Goal: Transaction & Acquisition: Purchase product/service

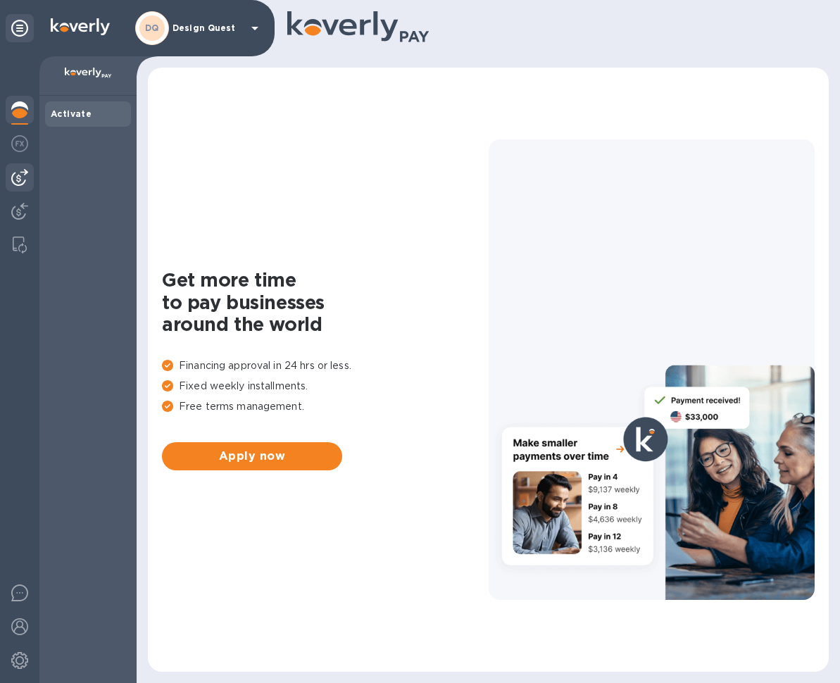
click at [23, 181] on img at bounding box center [19, 177] width 17 height 17
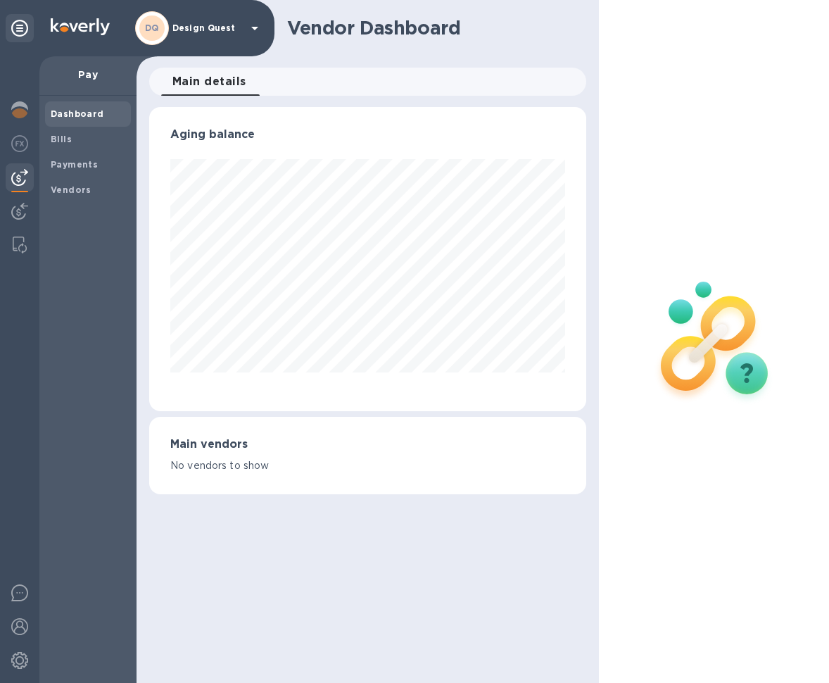
scroll to position [304, 438]
click at [69, 184] on b "Vendors" at bounding box center [71, 189] width 41 height 11
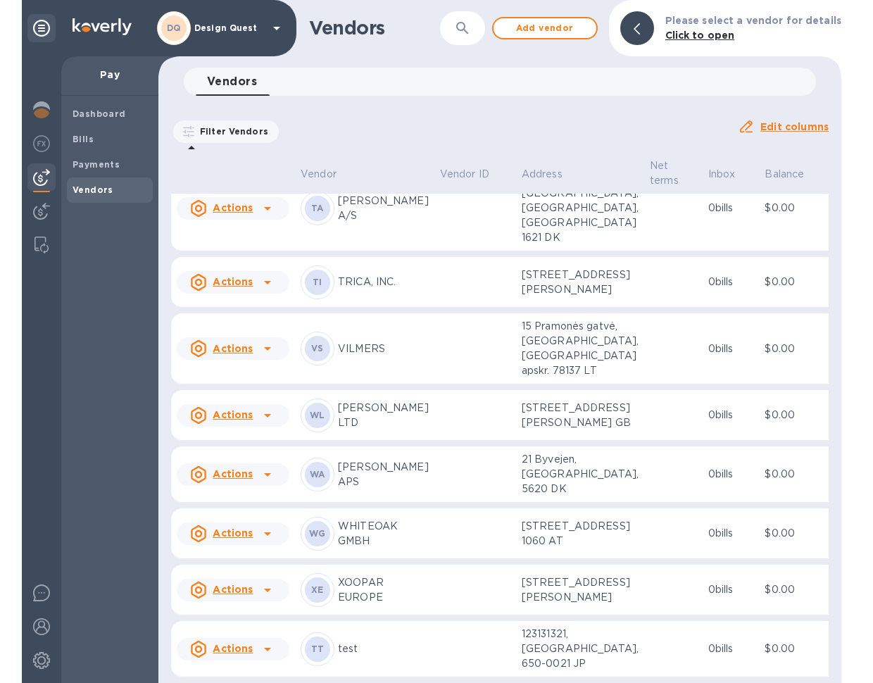
scroll to position [3954, 0]
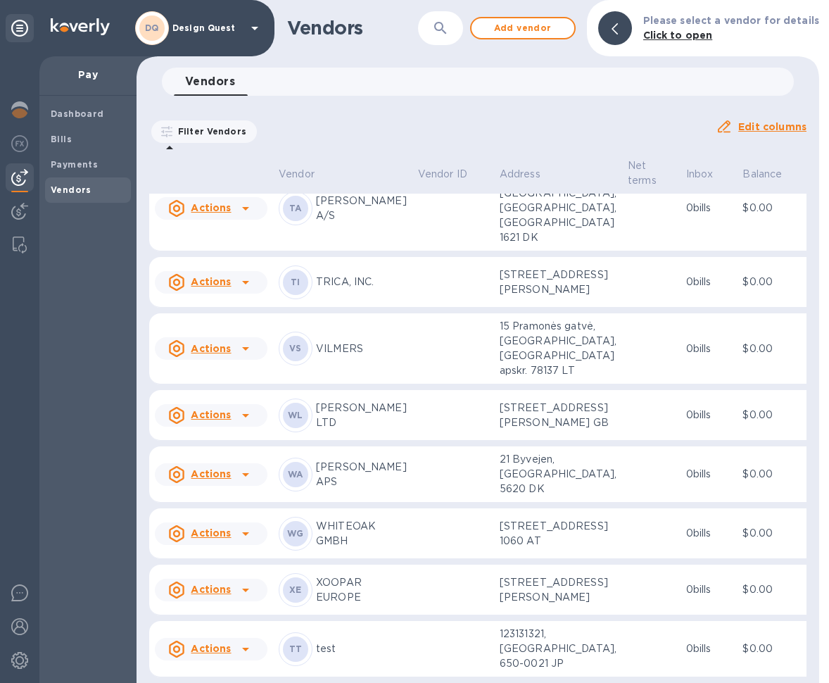
click at [246, 643] on icon at bounding box center [245, 648] width 17 height 17
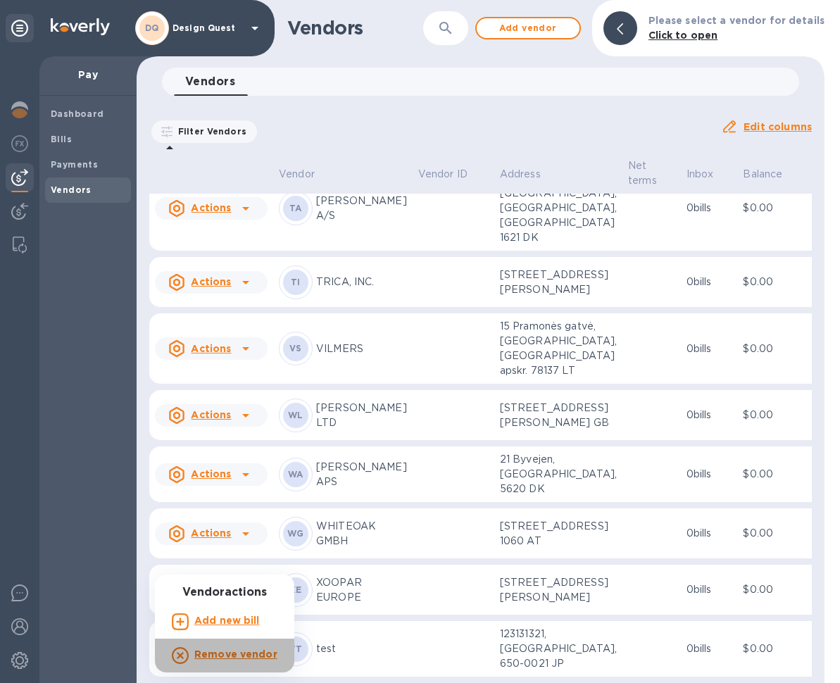
click at [236, 652] on b "Remove vendor" at bounding box center [235, 653] width 83 height 11
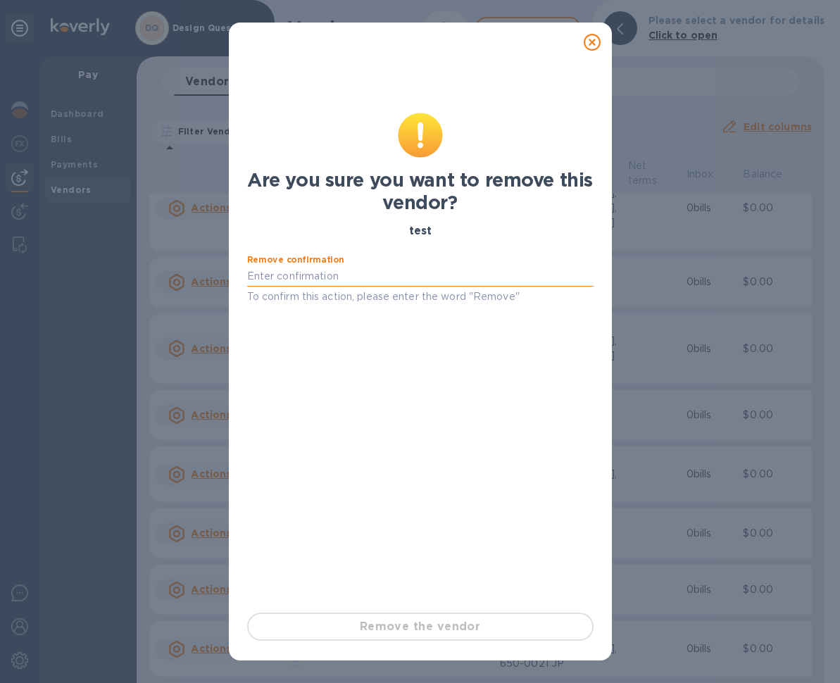
click at [370, 281] on input "text" at bounding box center [420, 276] width 346 height 21
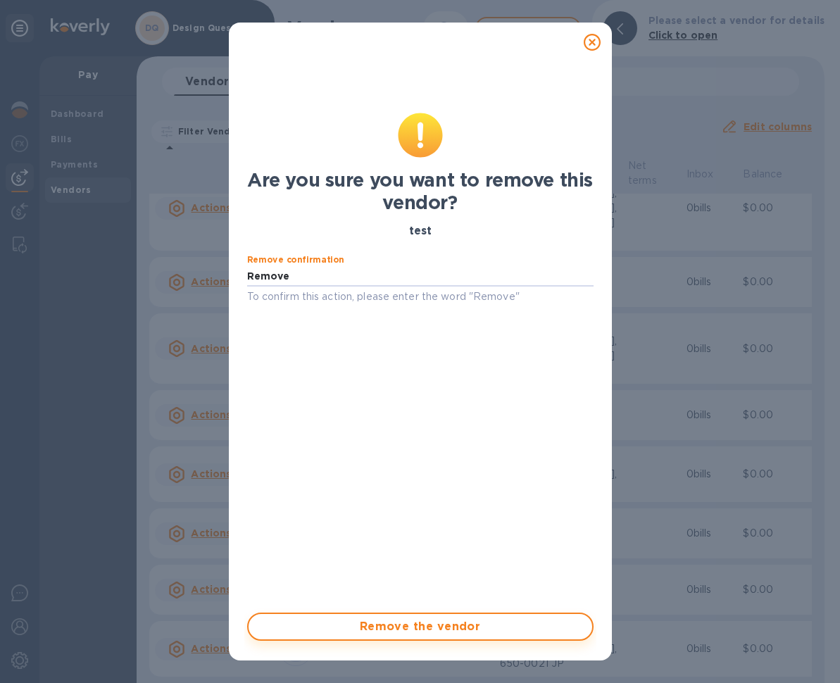
type input "Remove"
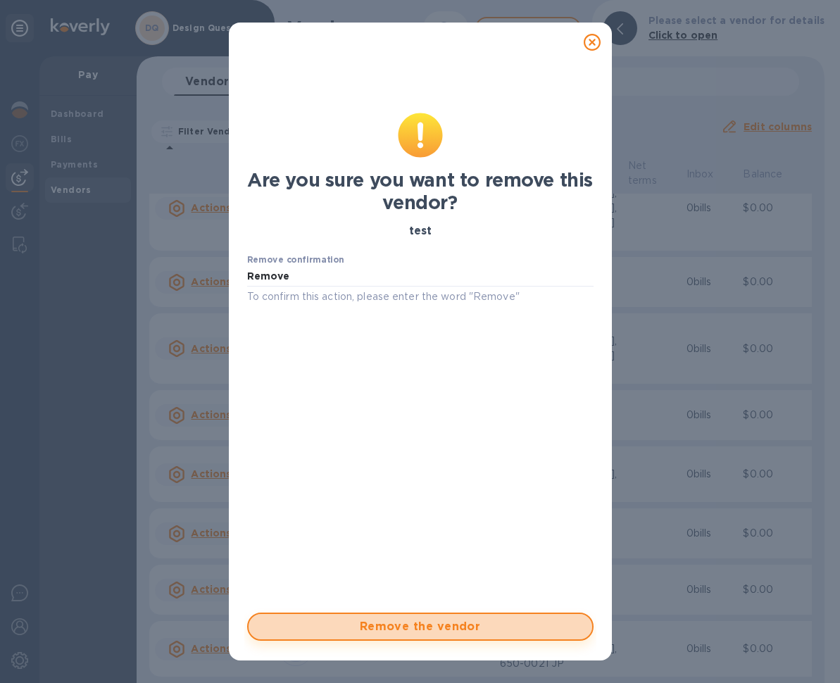
click at [428, 628] on span "Remove the vendor" at bounding box center [420, 626] width 321 height 17
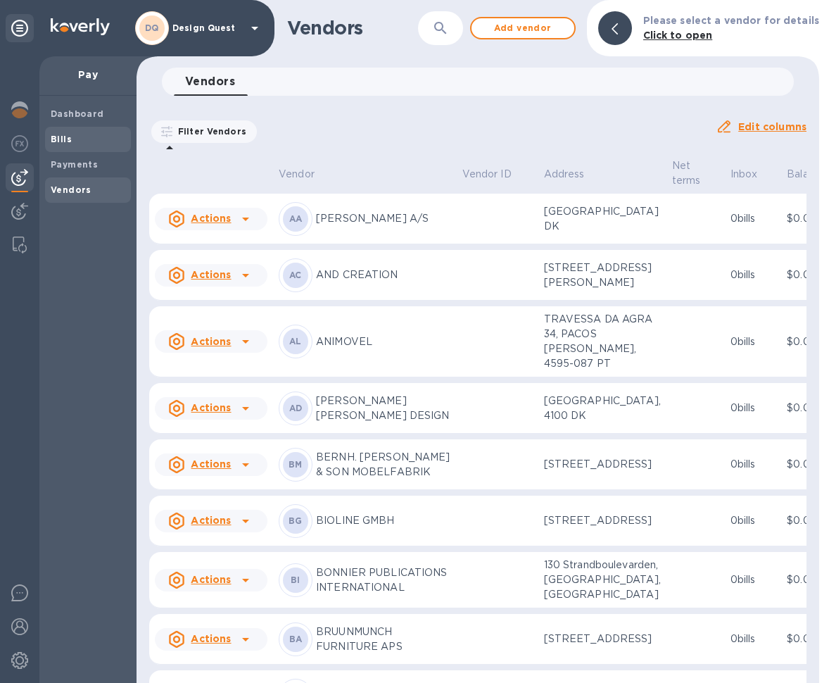
click at [65, 141] on b "Bills" at bounding box center [61, 139] width 21 height 11
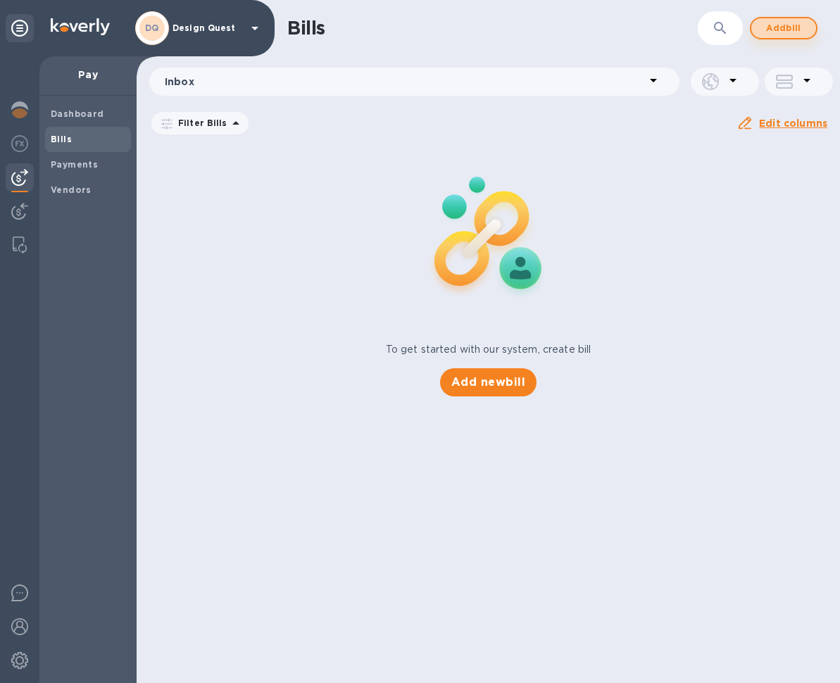
click at [790, 30] on span "Add bill" at bounding box center [783, 28] width 42 height 17
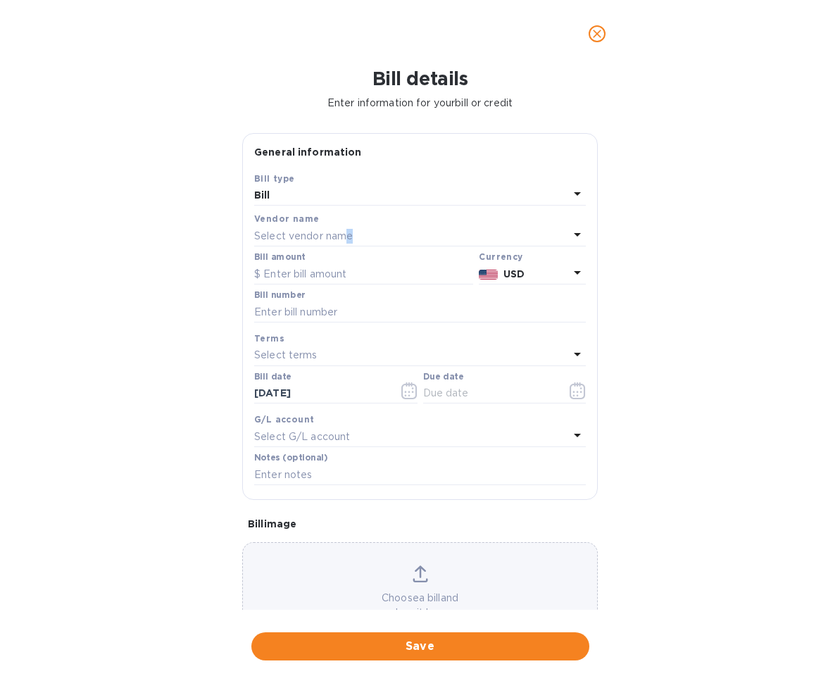
click at [350, 238] on p "Select vendor name" at bounding box center [303, 236] width 99 height 15
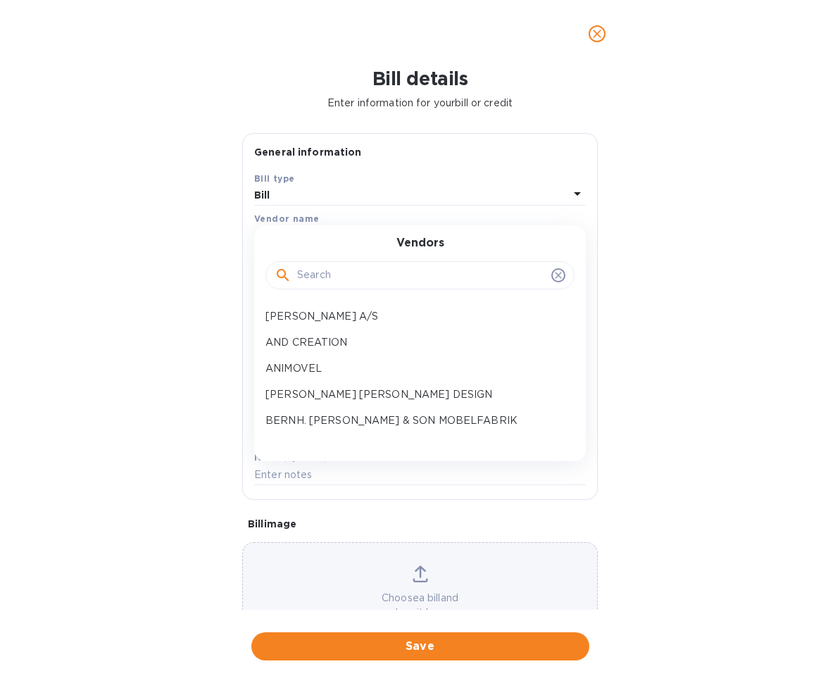
click at [368, 279] on input "text" at bounding box center [421, 275] width 248 height 21
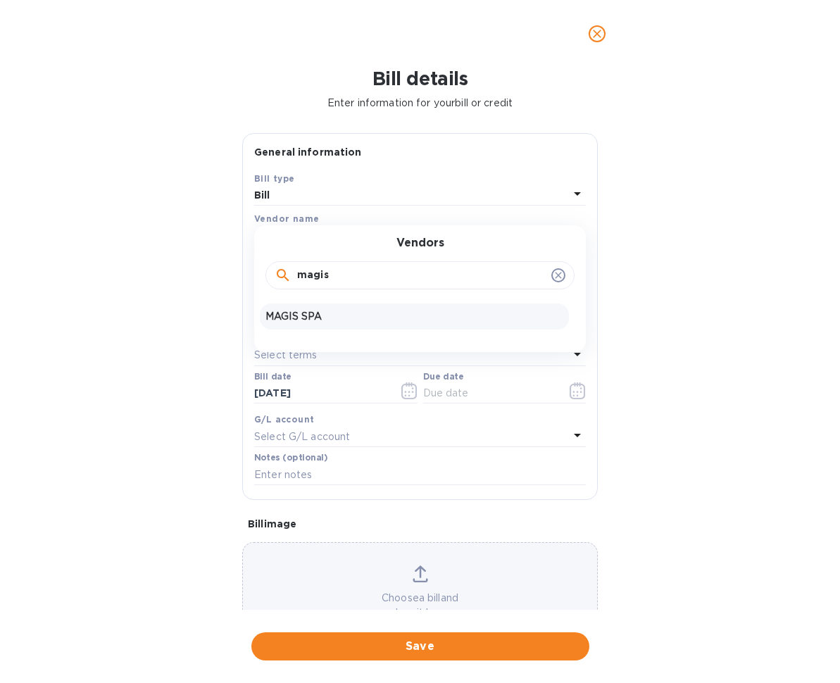
type input "magis"
click at [336, 321] on p "MAGIS SPA" at bounding box center [414, 316] width 298 height 15
type input "[DATE]"
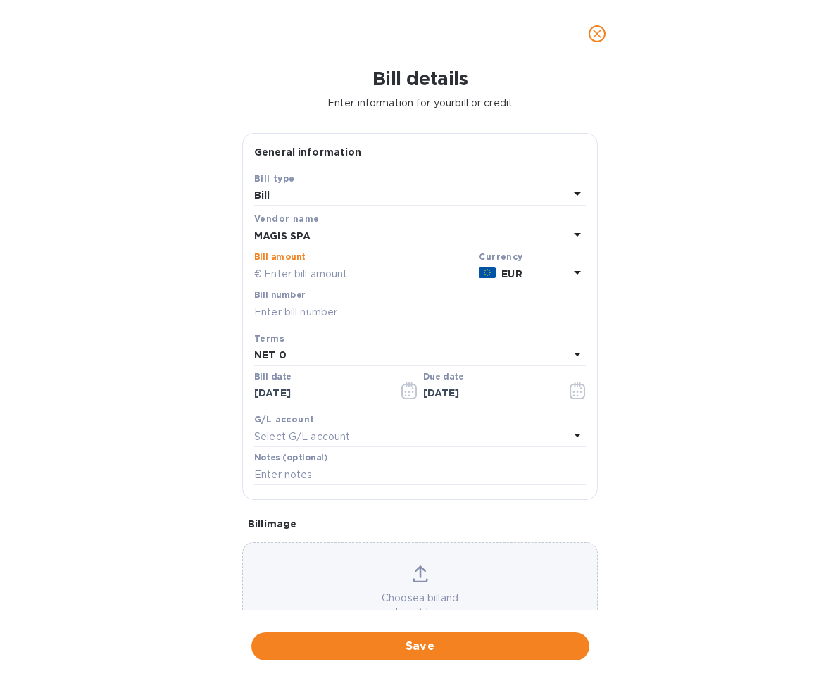
click at [358, 270] on input "text" at bounding box center [363, 273] width 219 height 21
type input "3,258.85"
click at [395, 311] on input "text" at bounding box center [419, 311] width 331 height 21
drag, startPoint x: 256, startPoint y: 308, endPoint x: 379, endPoint y: 310, distance: 122.5
click at [379, 310] on input "QUOTE 858/Q & 1.224/Q" at bounding box center [419, 311] width 331 height 21
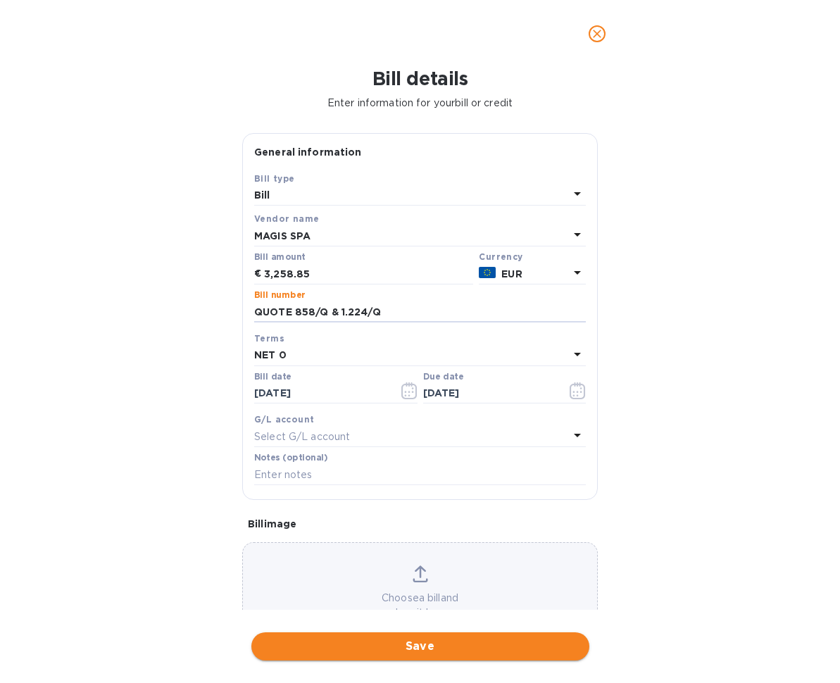
type input "QUOTE 858/Q & 1.224/Q"
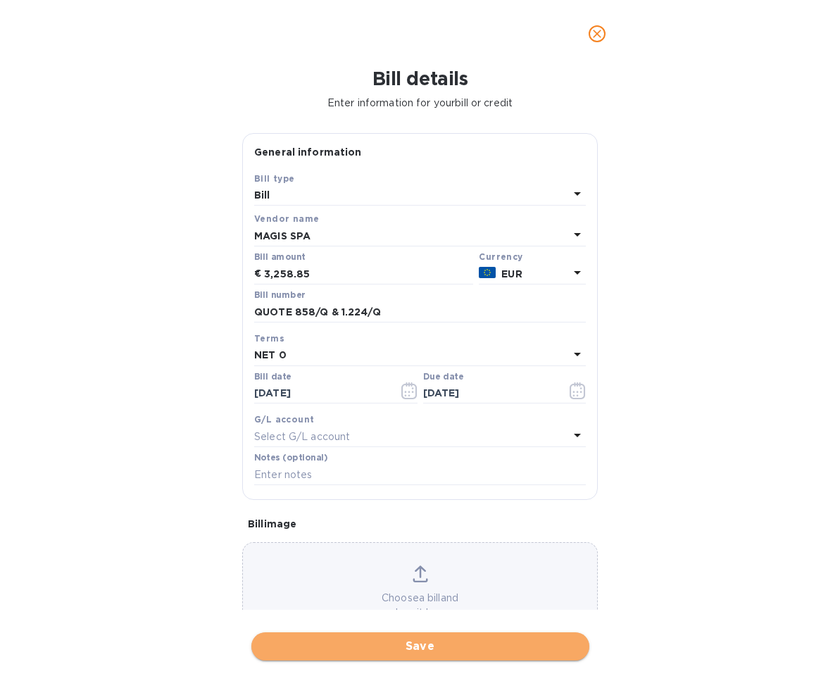
click at [410, 638] on span "Save" at bounding box center [420, 646] width 315 height 17
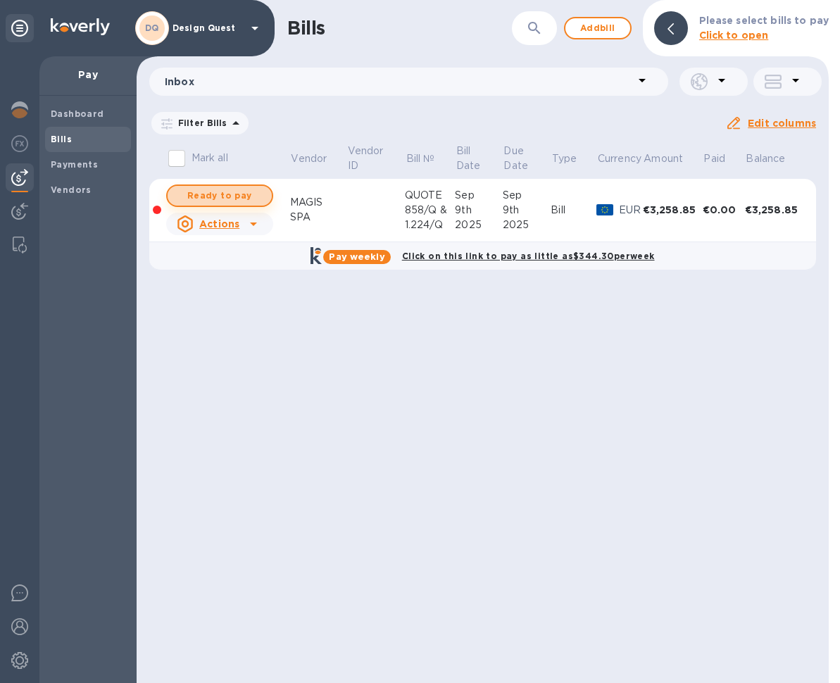
click at [241, 197] on span "Ready to pay" at bounding box center [220, 195] width 82 height 17
click at [239, 194] on span "Ready to pay" at bounding box center [220, 195] width 82 height 17
checkbox input "true"
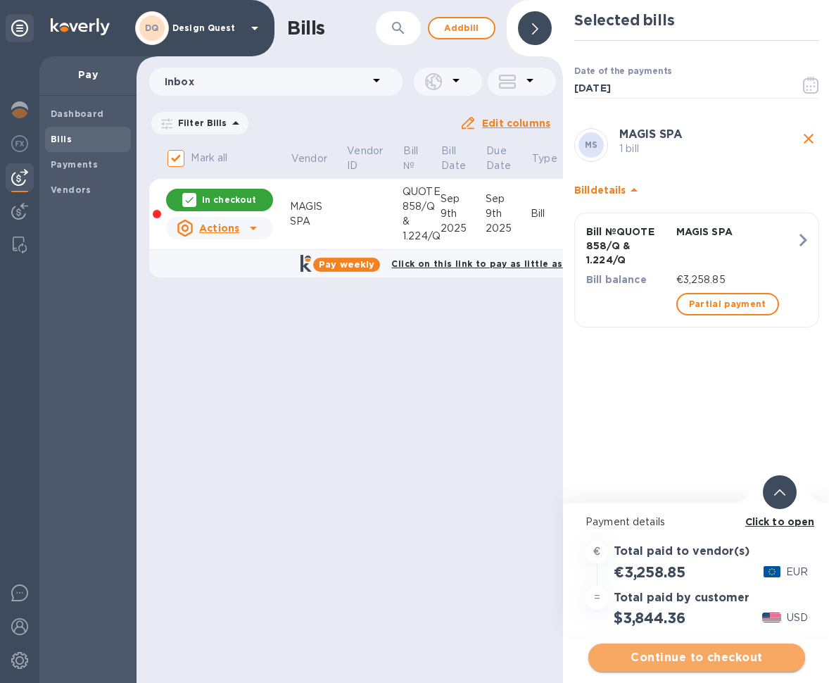
click at [693, 652] on span "Continue to checkout" at bounding box center [697, 657] width 194 height 17
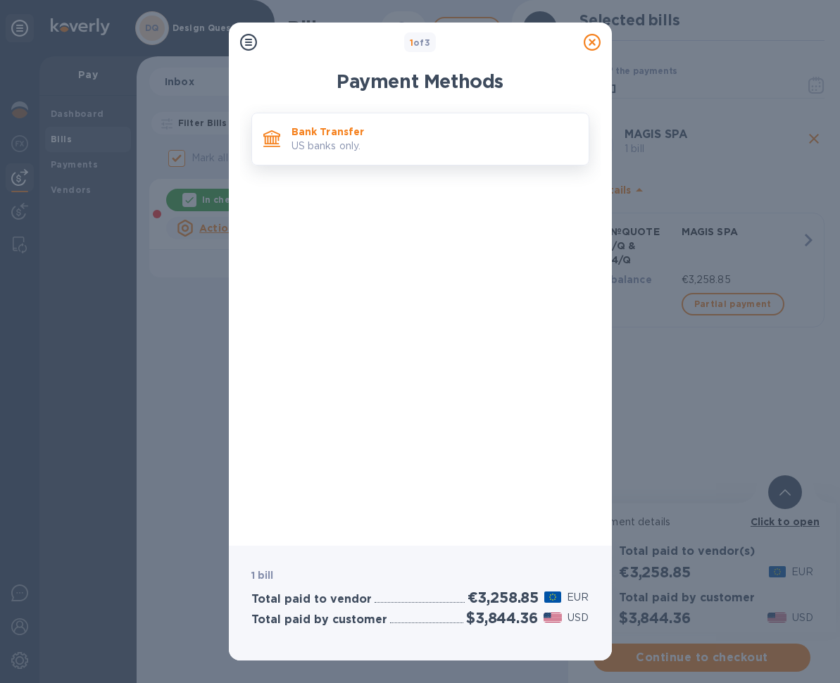
click at [349, 141] on p "US banks only." at bounding box center [434, 146] width 286 height 15
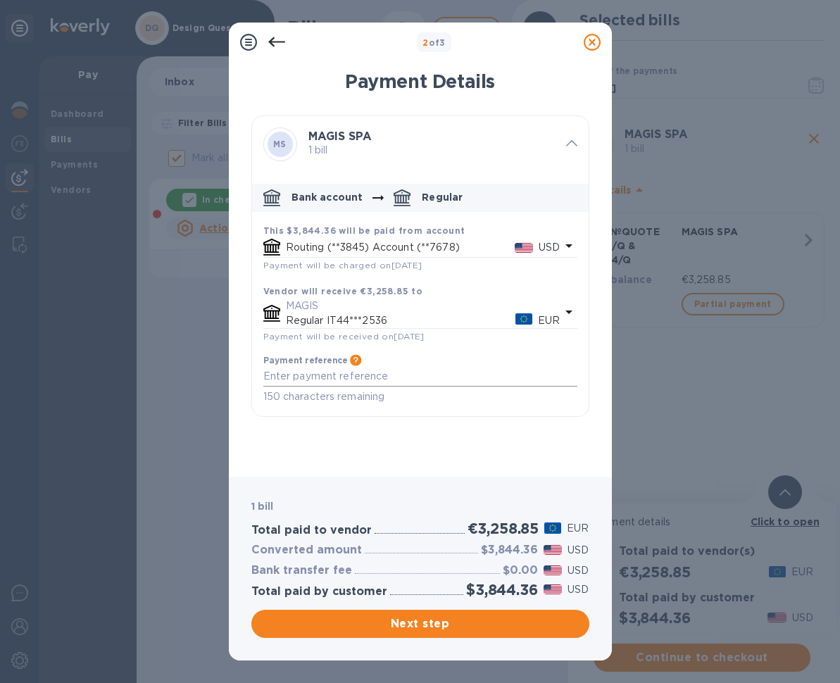
click at [346, 377] on textarea "default-method" at bounding box center [420, 375] width 314 height 11
paste textarea "QUOTE 858/Q & 1.224/Q"
type textarea "QUOTE 858/Q & 1.224/Q"
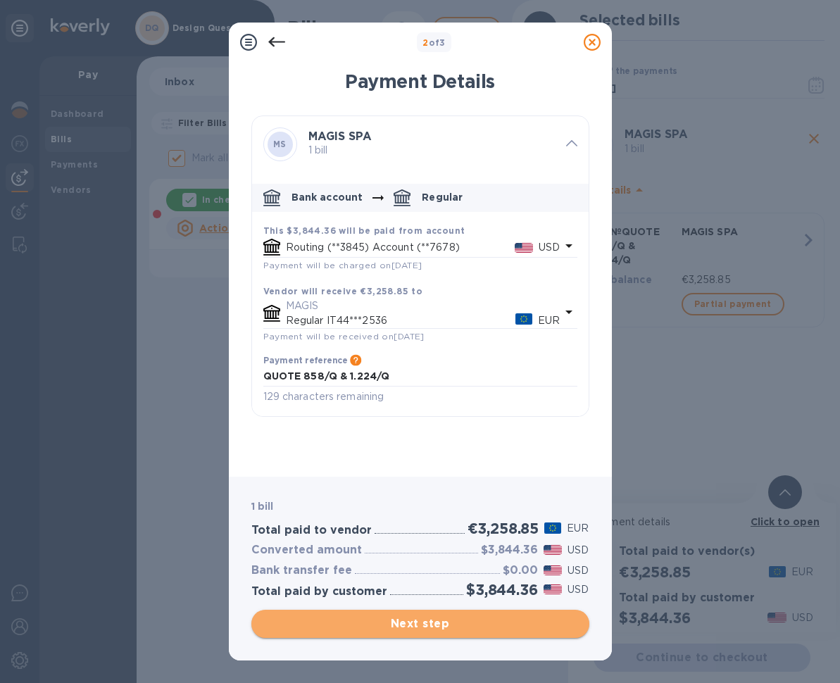
click at [419, 623] on span "Next step" at bounding box center [420, 623] width 315 height 17
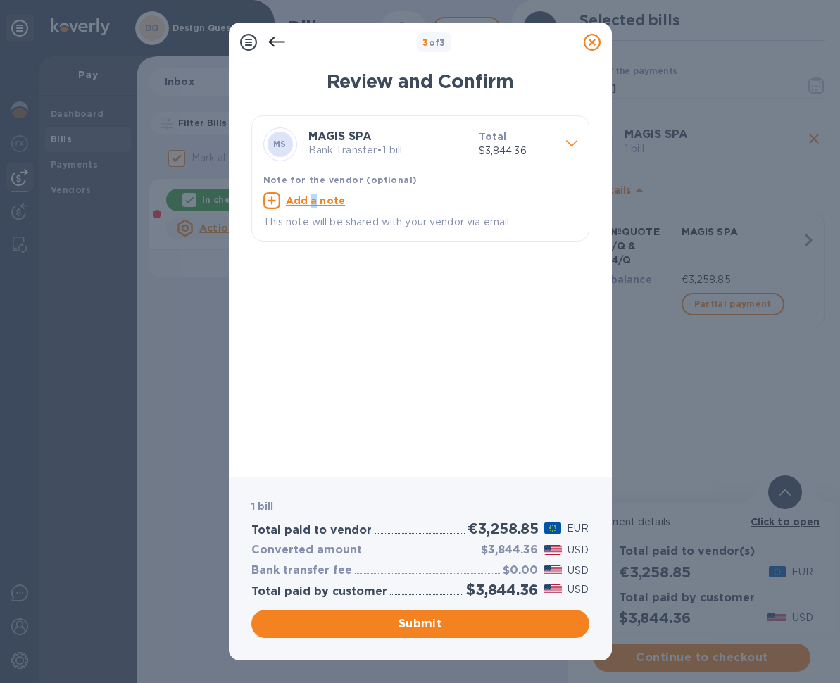
click at [312, 201] on u "Add a note" at bounding box center [316, 200] width 60 height 11
click at [322, 206] on textarea at bounding box center [408, 201] width 291 height 11
paste textarea "QUOTE 858/Q & 1.224/Q"
type textarea "QUOTE 858/Q & 1.224/Q"
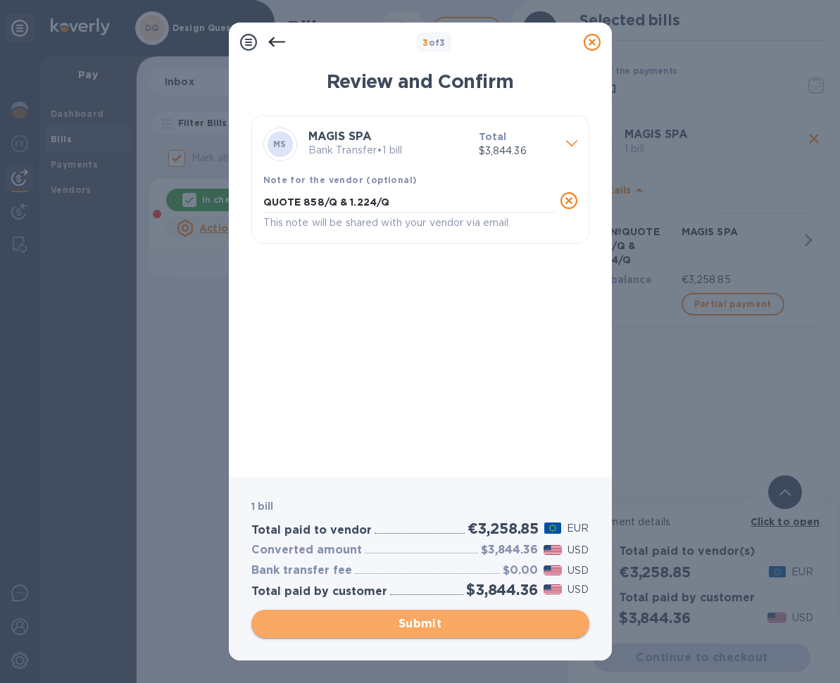
click at [422, 625] on span "Submit" at bounding box center [420, 623] width 315 height 17
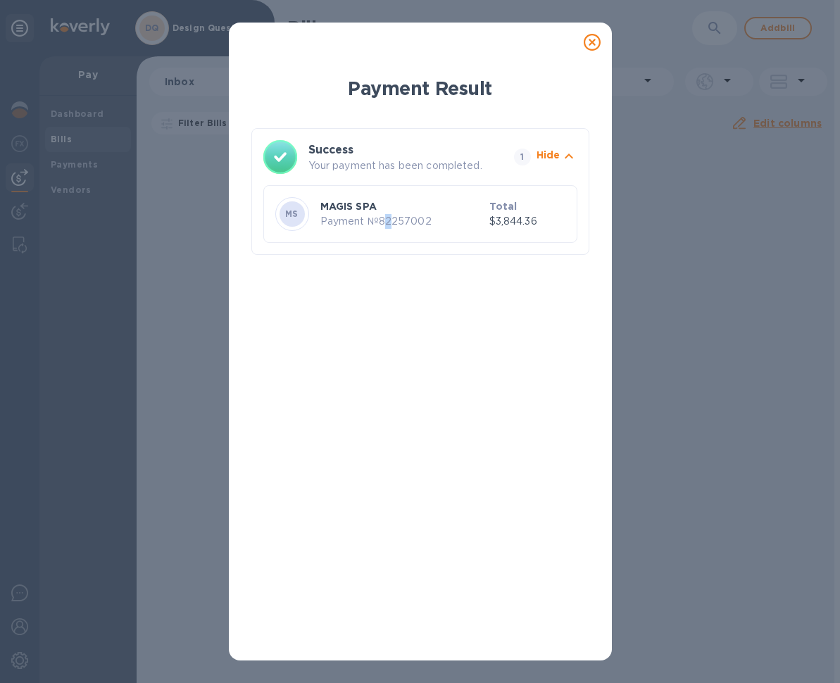
click at [386, 220] on p "Payment № 82257002" at bounding box center [401, 221] width 163 height 15
click at [594, 43] on icon at bounding box center [591, 42] width 17 height 17
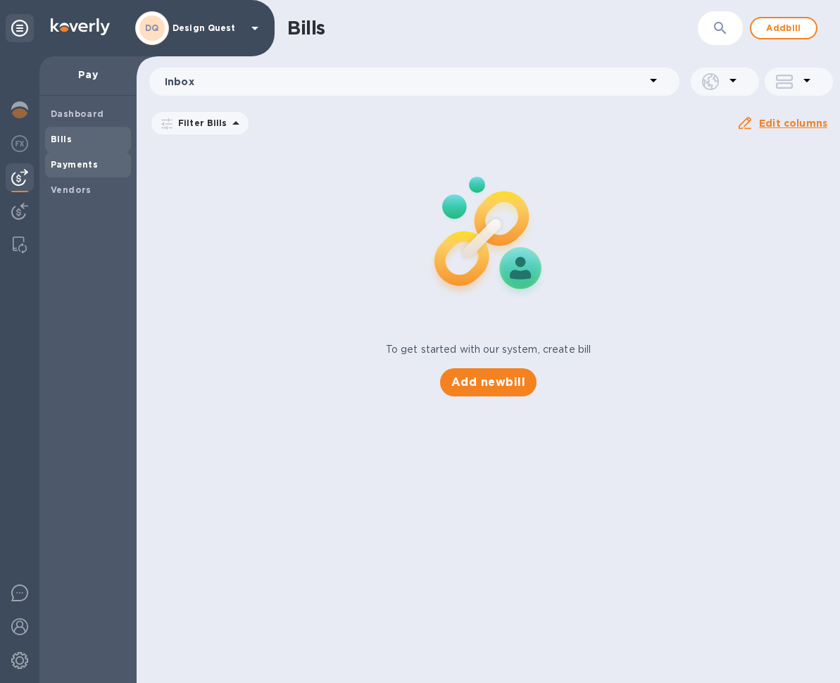
click at [73, 167] on b "Payments" at bounding box center [74, 164] width 47 height 11
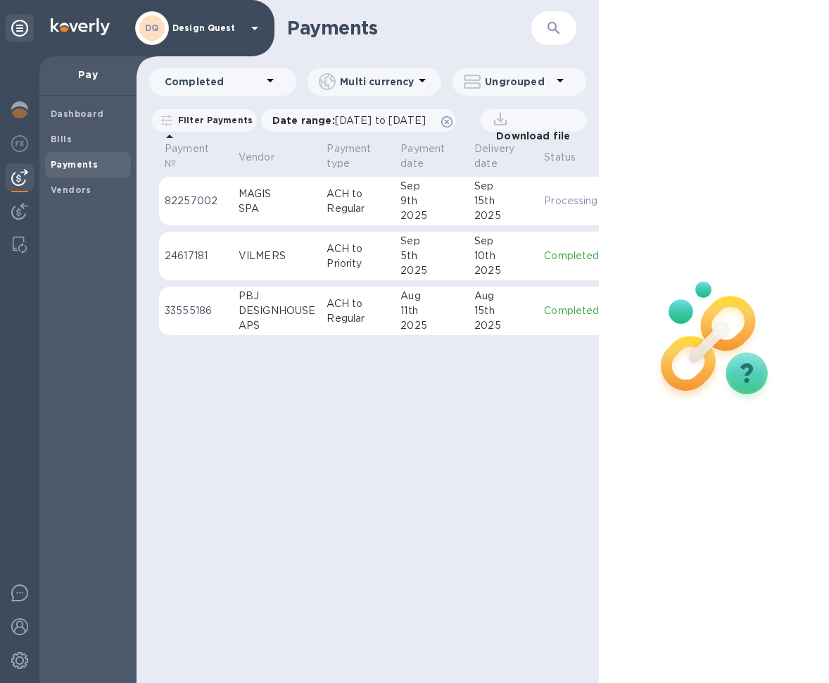
click at [561, 208] on p "Processing" at bounding box center [571, 201] width 55 height 15
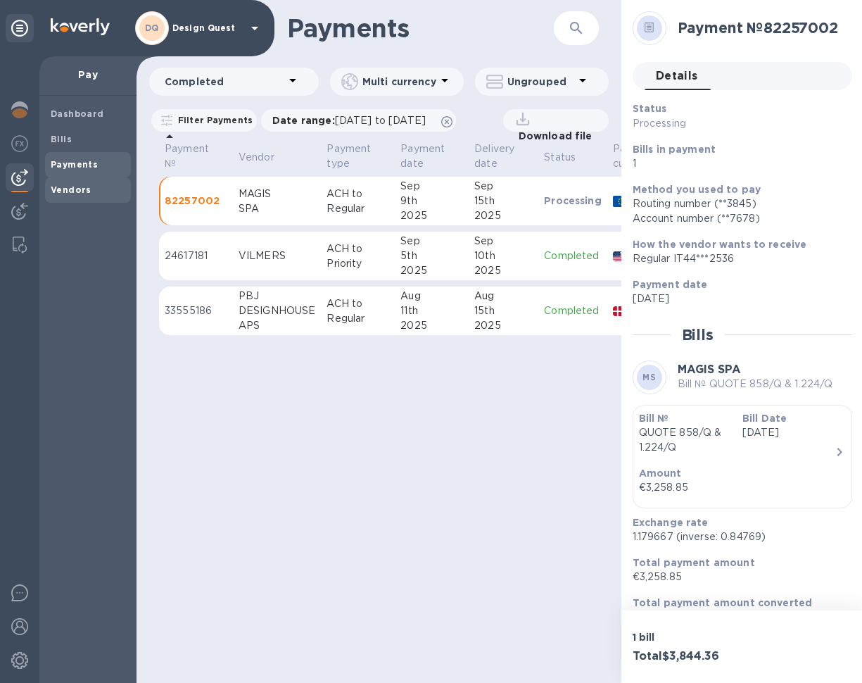
click at [61, 187] on b "Vendors" at bounding box center [71, 189] width 41 height 11
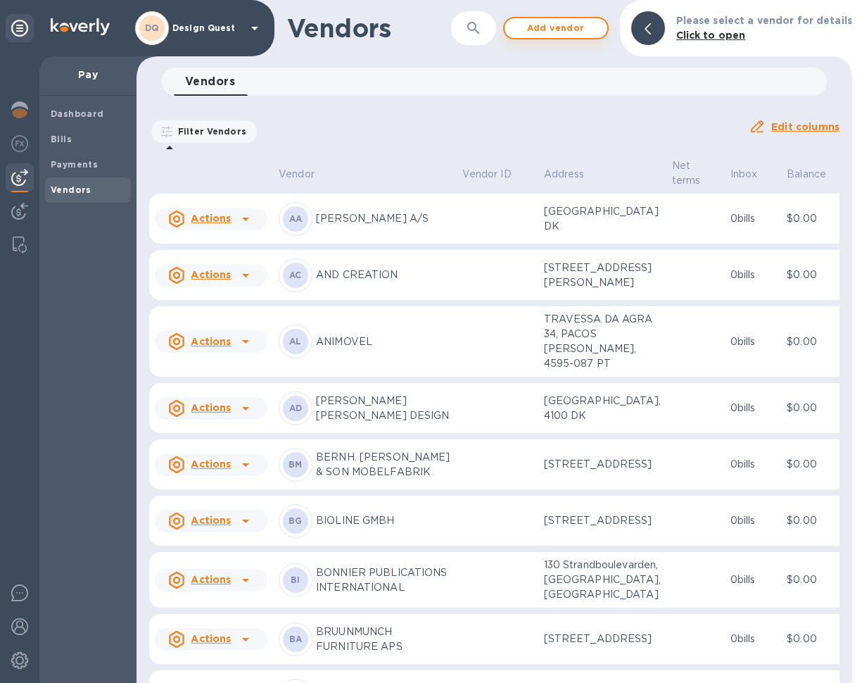
click at [583, 29] on span "Add vendor" at bounding box center [556, 28] width 80 height 17
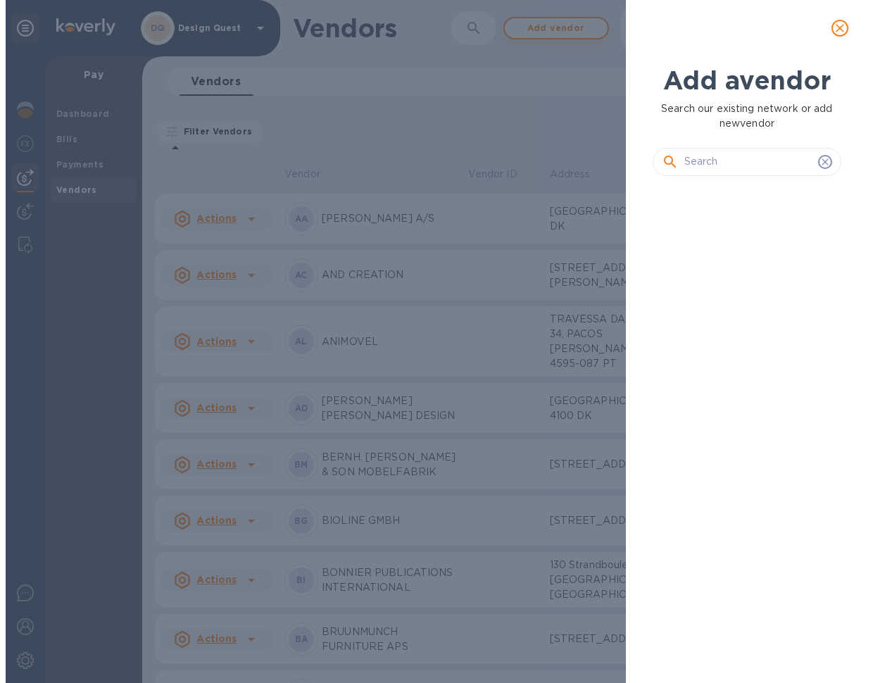
scroll to position [11, 6]
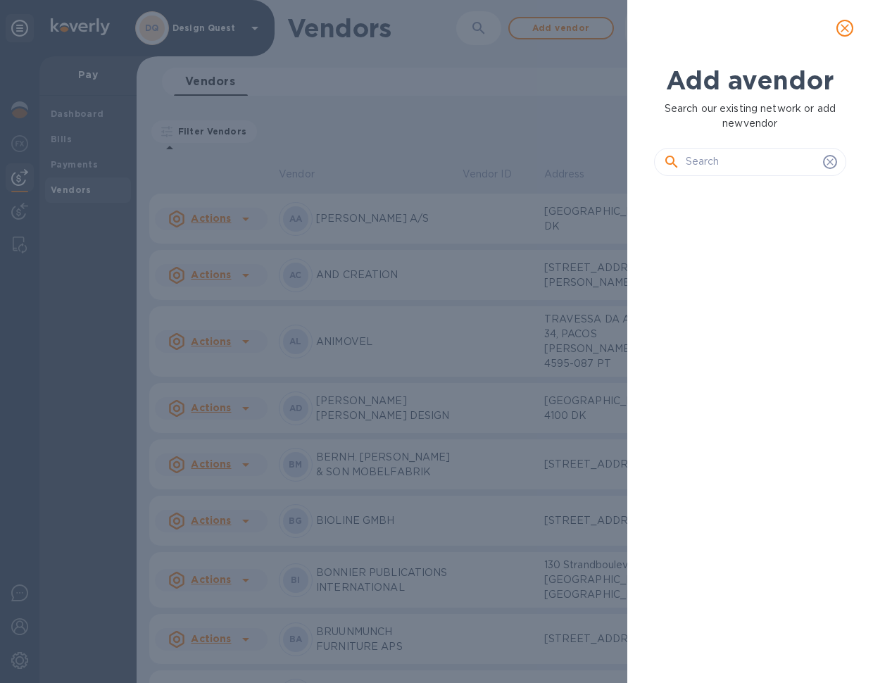
click at [723, 159] on input "text" at bounding box center [751, 161] width 132 height 21
click at [63, 397] on div "Add a vendor Search our existing network or add new vendor" at bounding box center [436, 341] width 873 height 683
click at [320, 174] on div "Add a vendor Search our existing network or add new vendor" at bounding box center [436, 341] width 873 height 683
click at [307, 135] on div "Add a vendor Search our existing network or add new vendor" at bounding box center [436, 341] width 873 height 683
click at [704, 163] on input "text" at bounding box center [751, 161] width 132 height 21
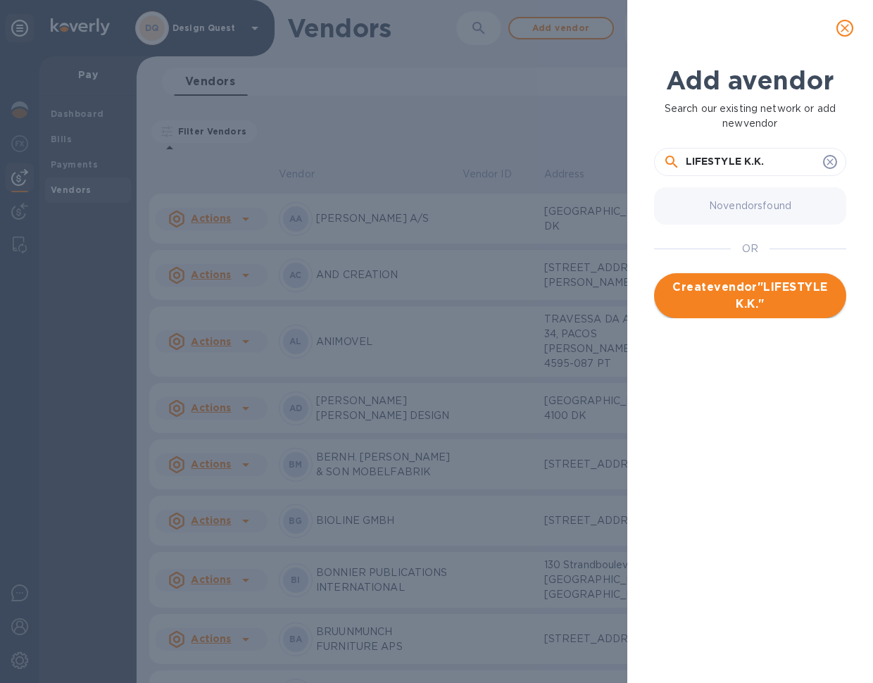
type input "LIFESTYLE K.K."
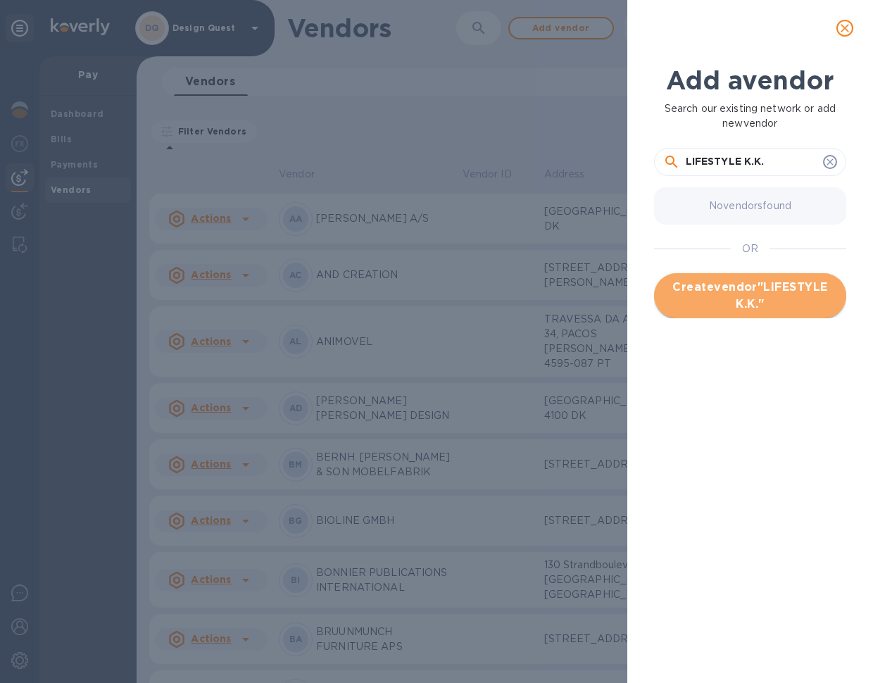
click at [773, 287] on span "Create vendor " LIFESTYLE K.K. "" at bounding box center [750, 296] width 170 height 34
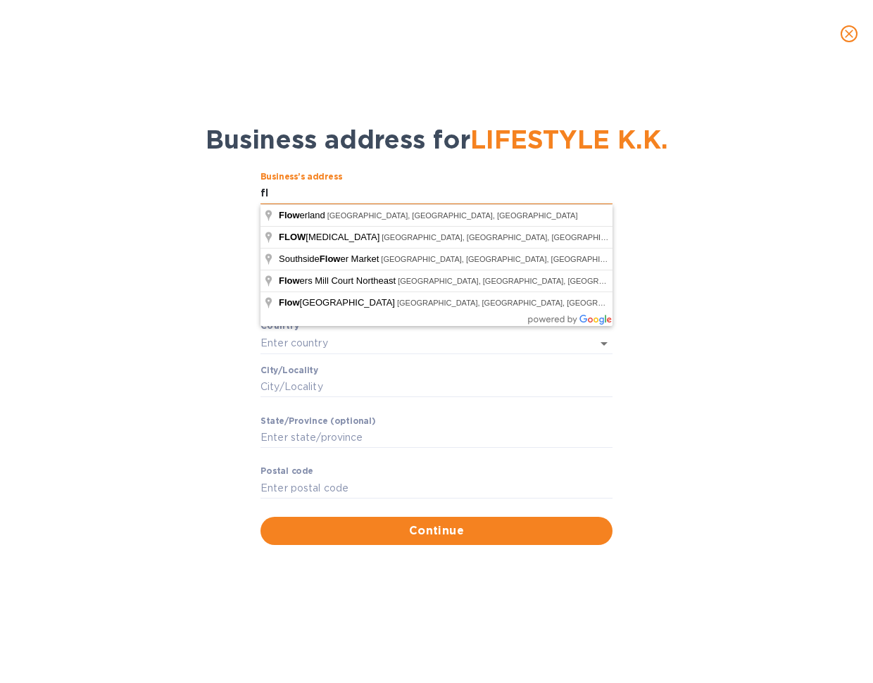
type input "f"
drag, startPoint x: 260, startPoint y: 189, endPoint x: 442, endPoint y: 196, distance: 181.7
click at [442, 194] on input "[GEOGRAPHIC_DATA], 4-2-9" at bounding box center [436, 193] width 352 height 21
paste input "Hachimandori 4 Chome−2−9,"
type input "[STREET_ADDRESS],"
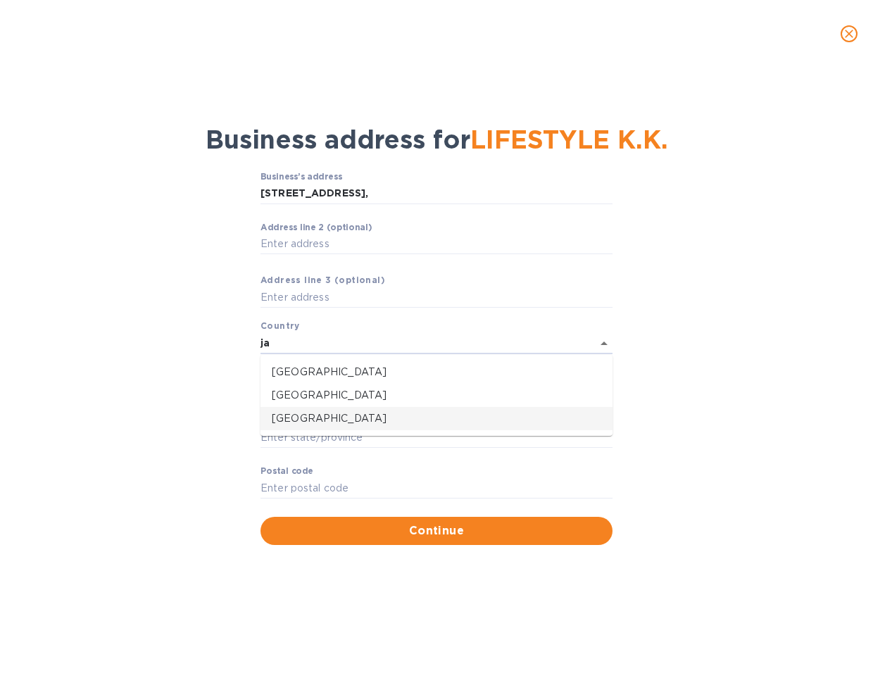
click at [310, 422] on p "[GEOGRAPHIC_DATA]" at bounding box center [436, 418] width 329 height 15
type input "[GEOGRAPHIC_DATA]"
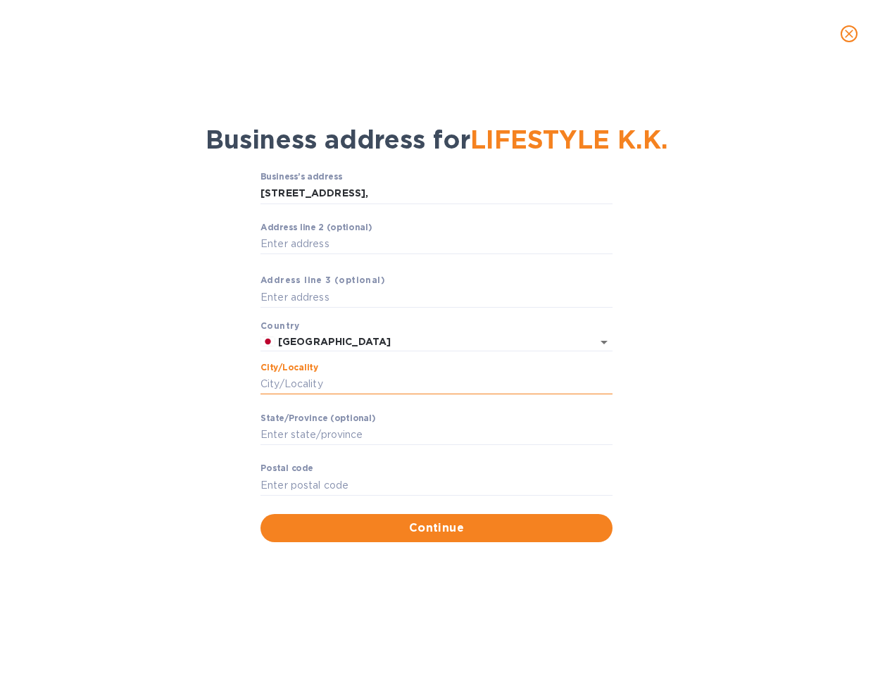
click at [327, 388] on input "Сity/Locаlity" at bounding box center [436, 384] width 352 height 21
type input "Chuo-ku"
type input "Kobe, Hyogo"
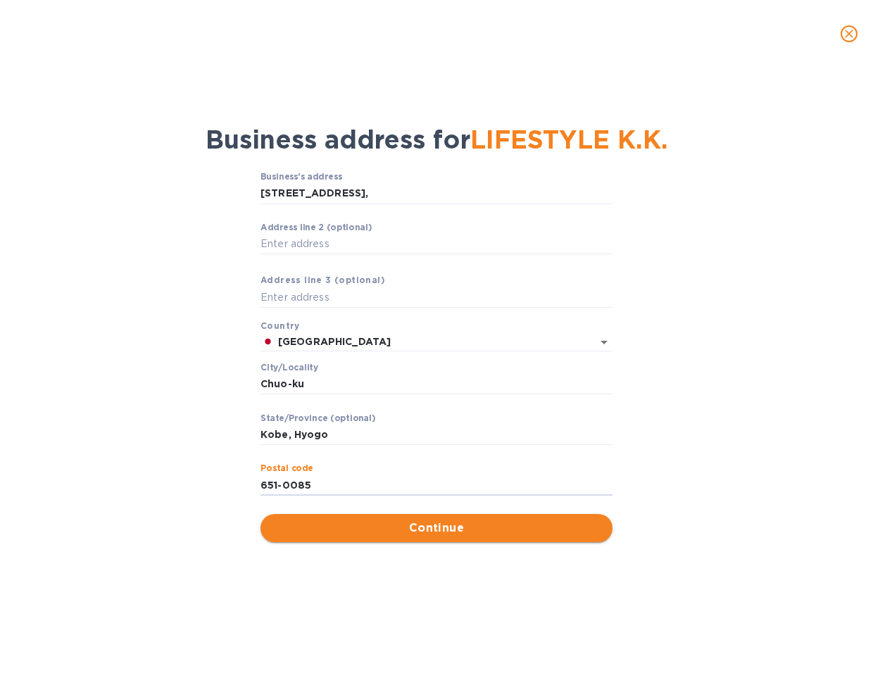
type input "651-0085"
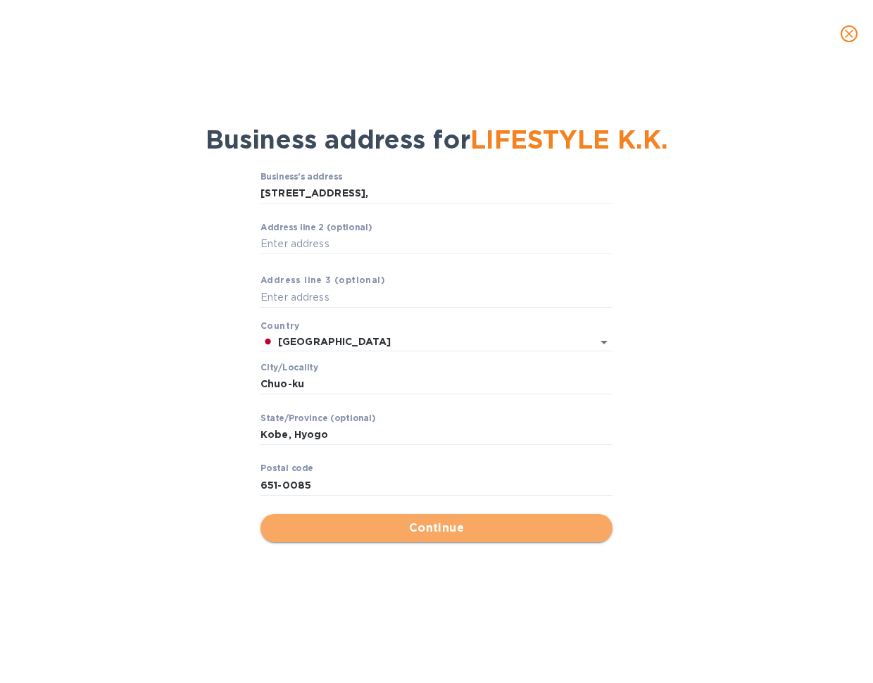
click at [422, 530] on span "Continue" at bounding box center [436, 527] width 329 height 17
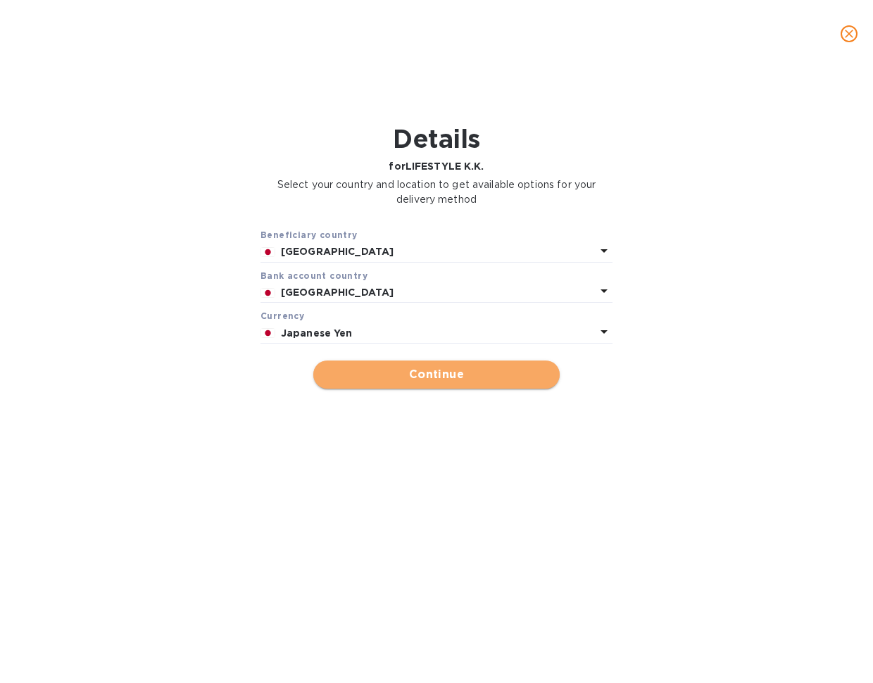
click at [424, 371] on span "Continue" at bounding box center [436, 374] width 224 height 17
type input "LIFESTYLE K.K."
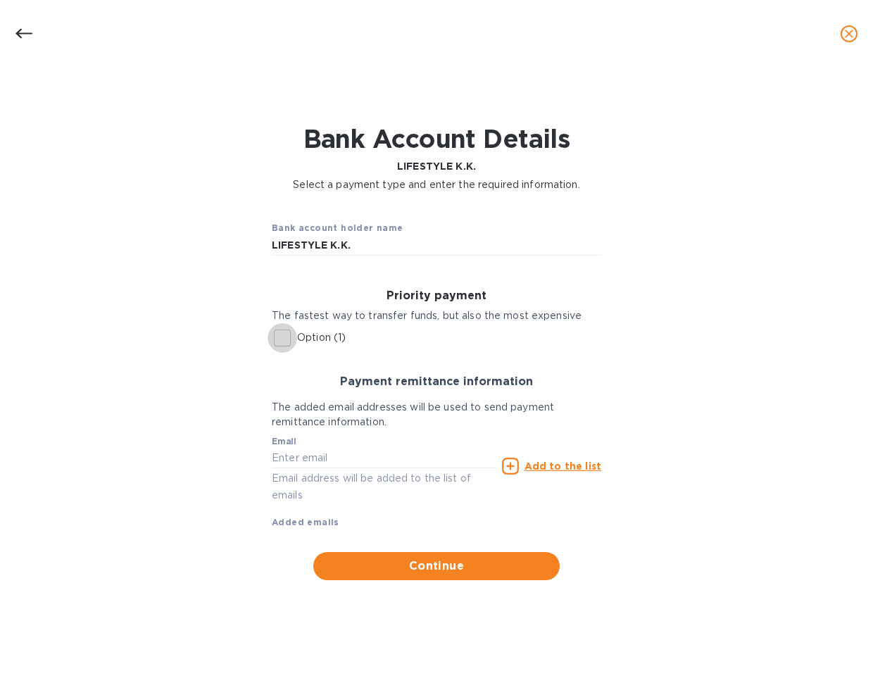
click at [287, 337] on input "Option (1)" at bounding box center [282, 338] width 30 height 30
checkbox input "true"
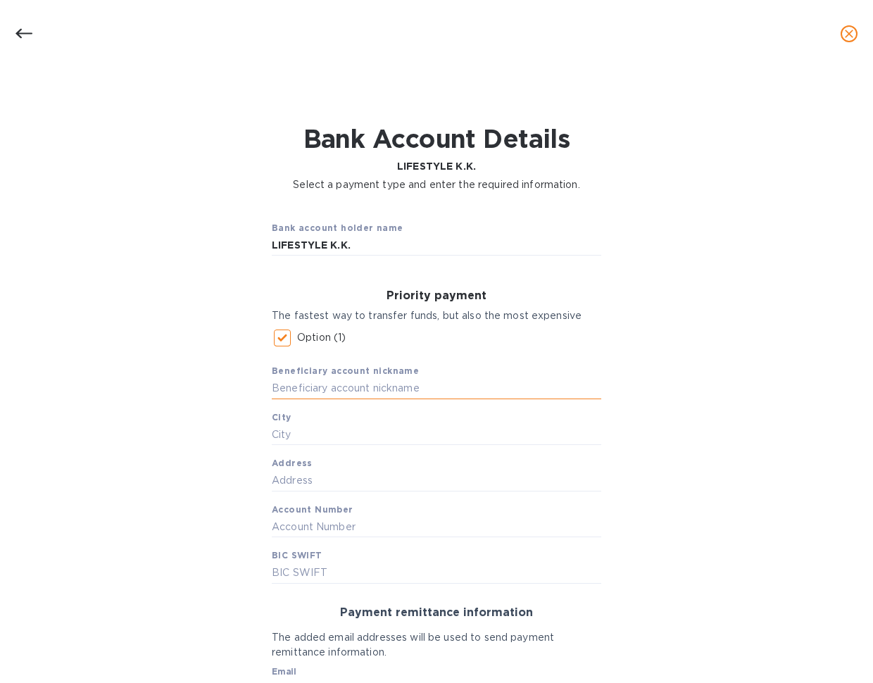
click at [358, 387] on input "text" at bounding box center [436, 388] width 329 height 21
type input "LIFESTYLE"
type input "K"
click at [364, 430] on input "text" at bounding box center [436, 434] width 329 height 21
type input "H"
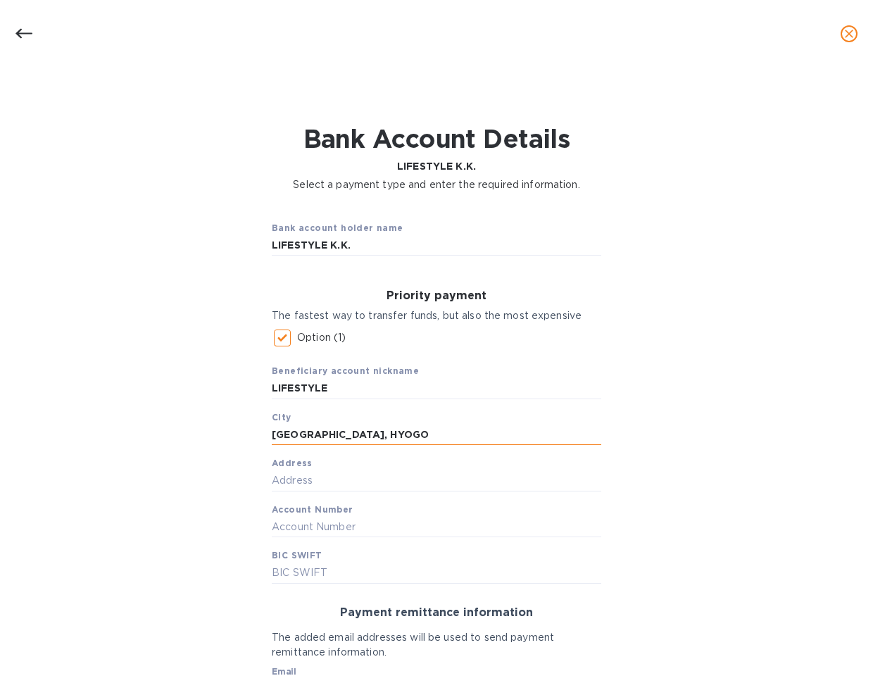
type input "[GEOGRAPHIC_DATA], HYOGO"
paste input "[GEOGRAPHIC_DATA]-[GEOGRAPHIC_DATA], [GEOGRAPHIC_DATA] 1 Chome-5-1, [GEOGRAPHIC…"
type input "[GEOGRAPHIC_DATA]-[GEOGRAPHIC_DATA], [GEOGRAPHIC_DATA] 1 Chome-5-1, [GEOGRAPHIC…"
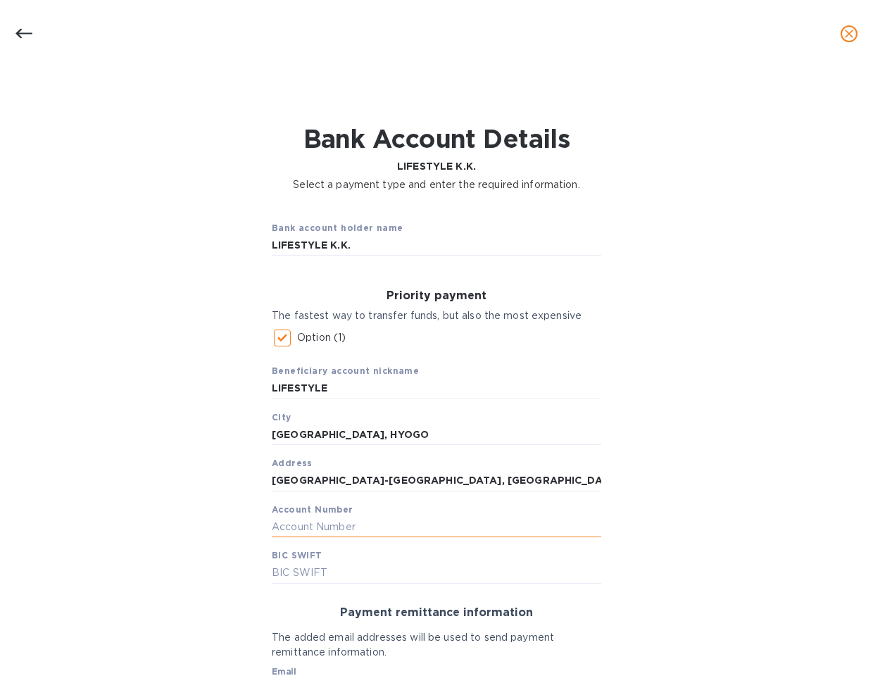
click at [301, 523] on input "text" at bounding box center [436, 526] width 329 height 21
click at [323, 512] on div "Beneficiary account nickname LIFESTYLE City [GEOGRAPHIC_DATA], HYOGO Address [G…" at bounding box center [436, 468] width 329 height 231
click at [280, 536] on div "Beneficiary account nickname LIFESTYLE City [GEOGRAPHIC_DATA], HYOGO Address [G…" at bounding box center [436, 468] width 329 height 231
click at [282, 528] on input "text" at bounding box center [436, 526] width 329 height 21
type input "410-9882322"
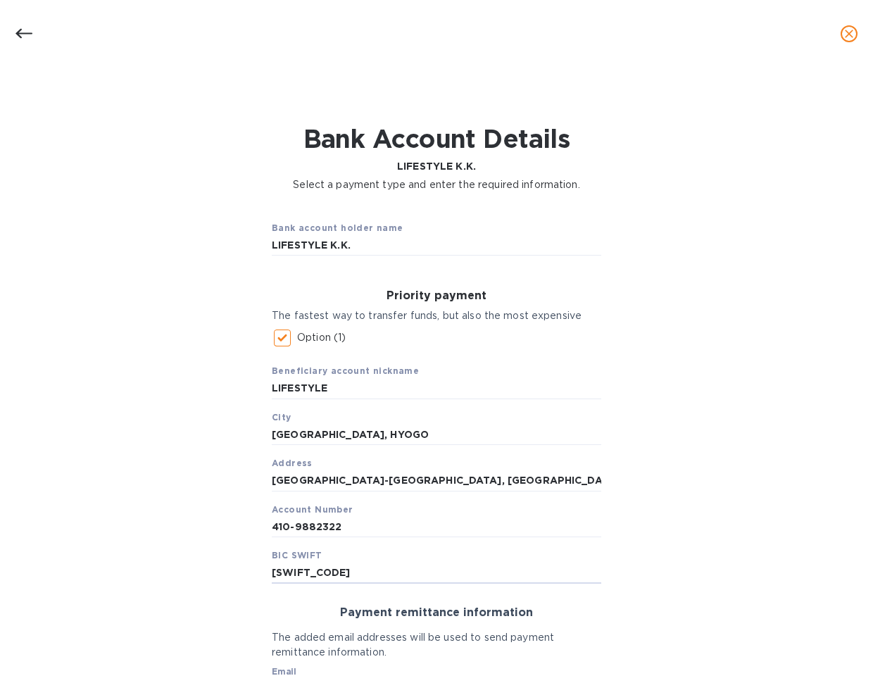
type input "[SWIFT_CODE]"
click at [665, 586] on div "Bank account holder name LIFESTYLE K.K. Priority payment The fastest way to tra…" at bounding box center [436, 510] width 836 height 619
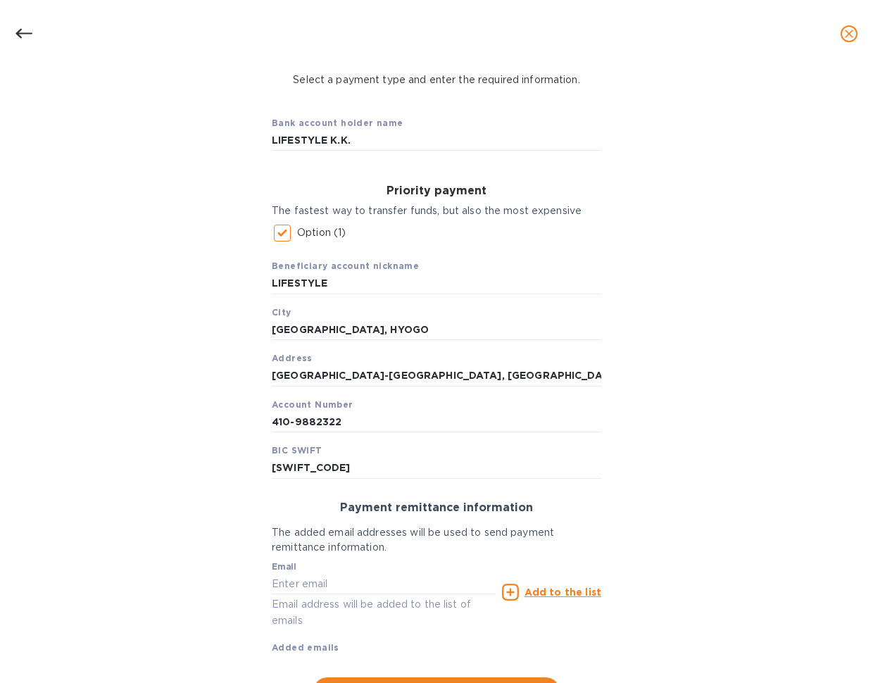
scroll to position [165, 0]
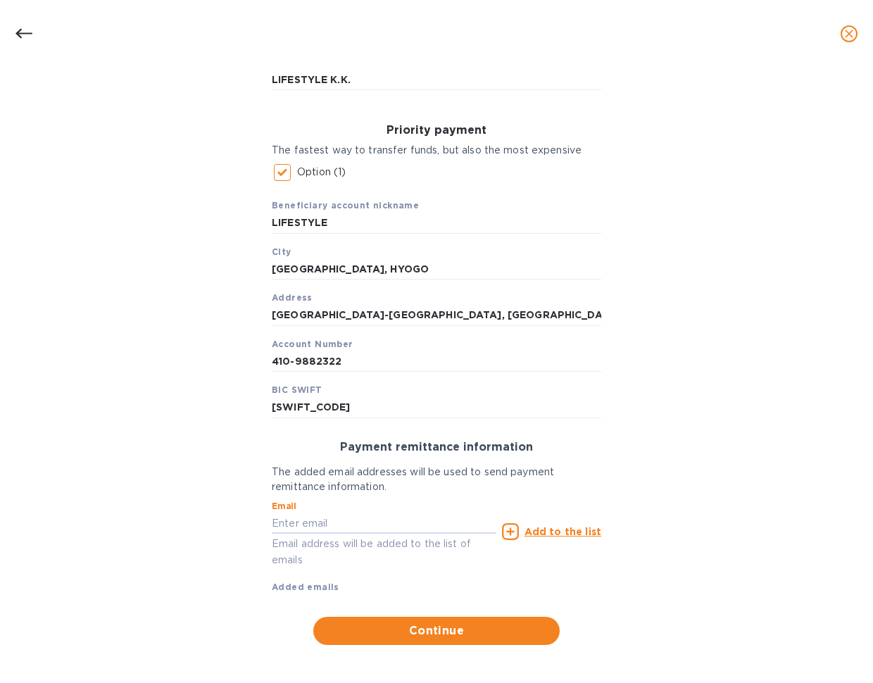
paste input "[EMAIL_ADDRESS][DOMAIN_NAME]"
type input "[EMAIL_ADDRESS][DOMAIN_NAME]"
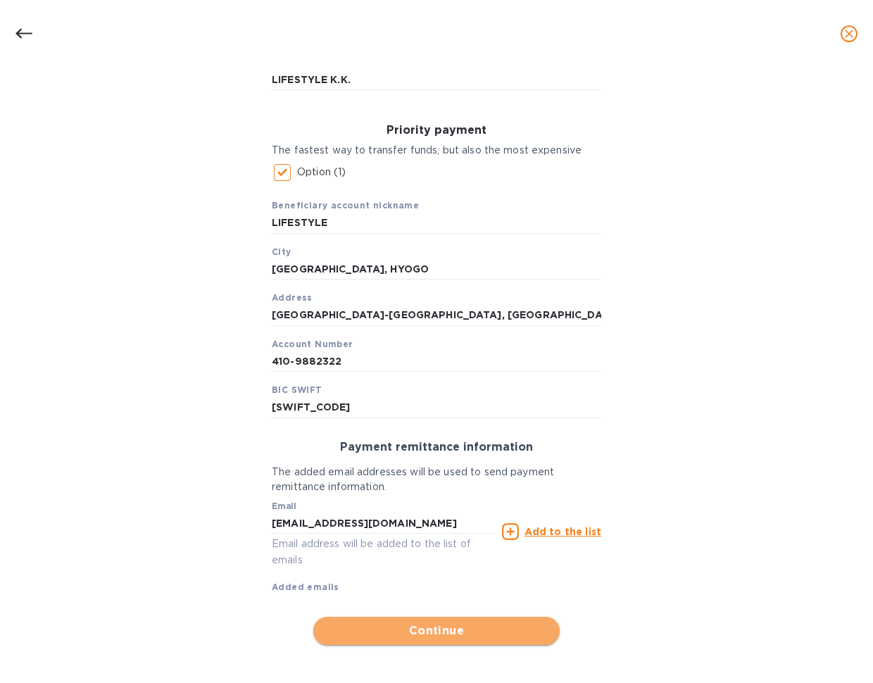
click at [432, 622] on span "Continue" at bounding box center [436, 630] width 224 height 17
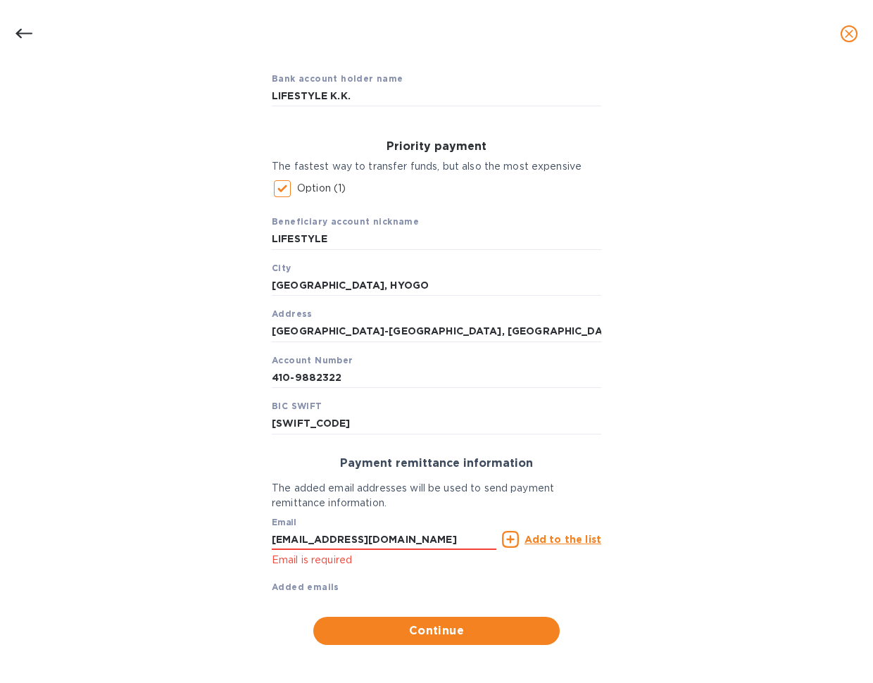
click at [543, 538] on u "Add to the list" at bounding box center [562, 538] width 77 height 11
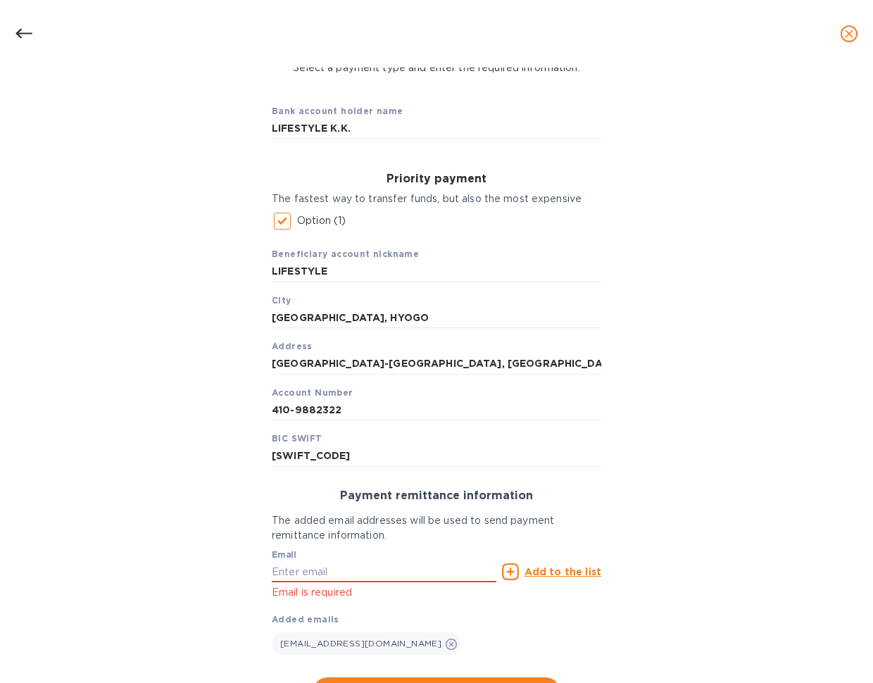
scroll to position [177, 0]
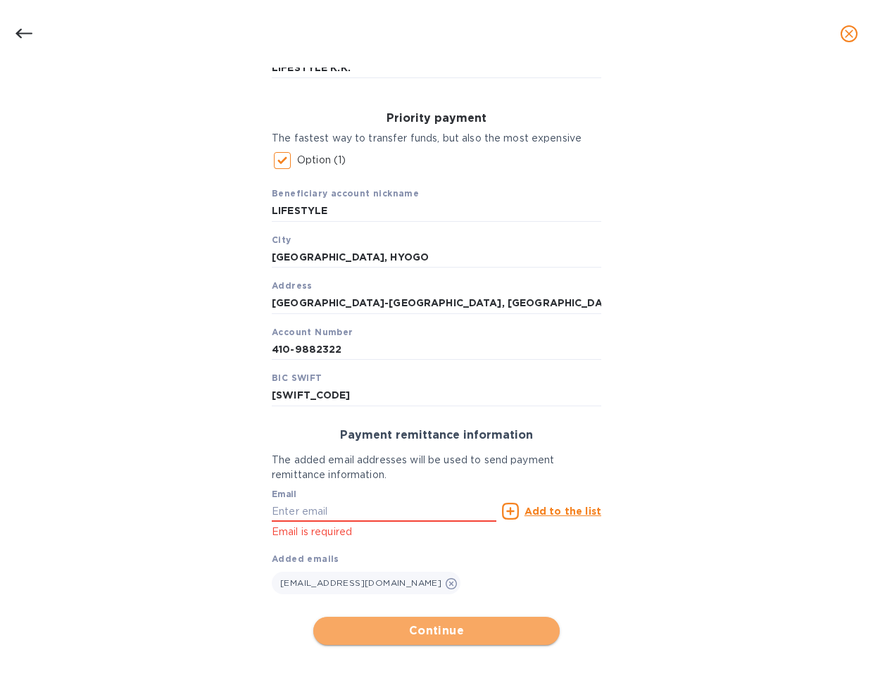
click at [447, 623] on span "Continue" at bounding box center [436, 630] width 224 height 17
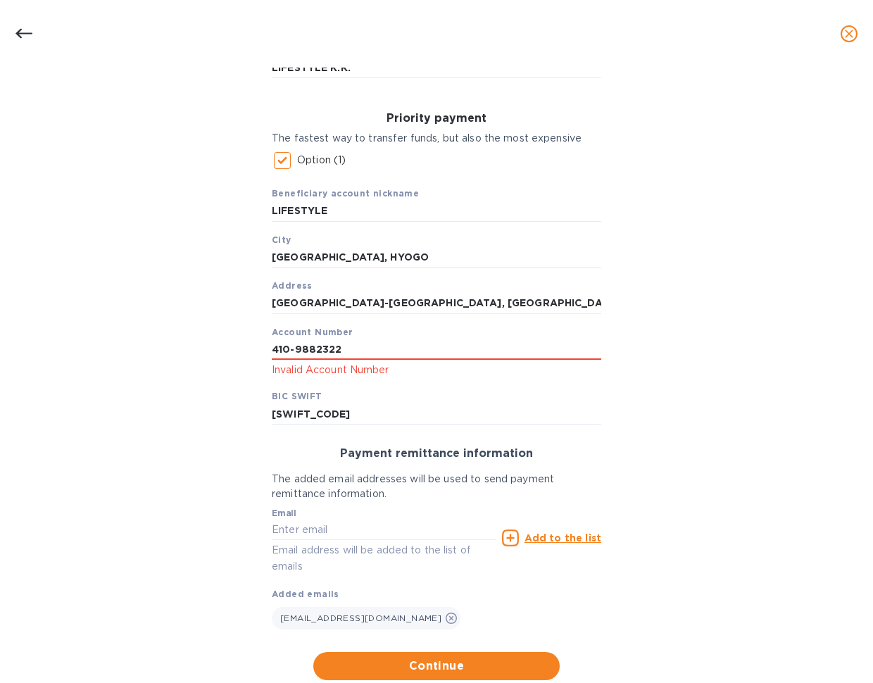
drag, startPoint x: 291, startPoint y: 347, endPoint x: 260, endPoint y: 351, distance: 31.3
click at [260, 350] on div "Priority payment The fastest way to transfer funds, but also the most expensive…" at bounding box center [436, 268] width 352 height 335
type input "4109882322"
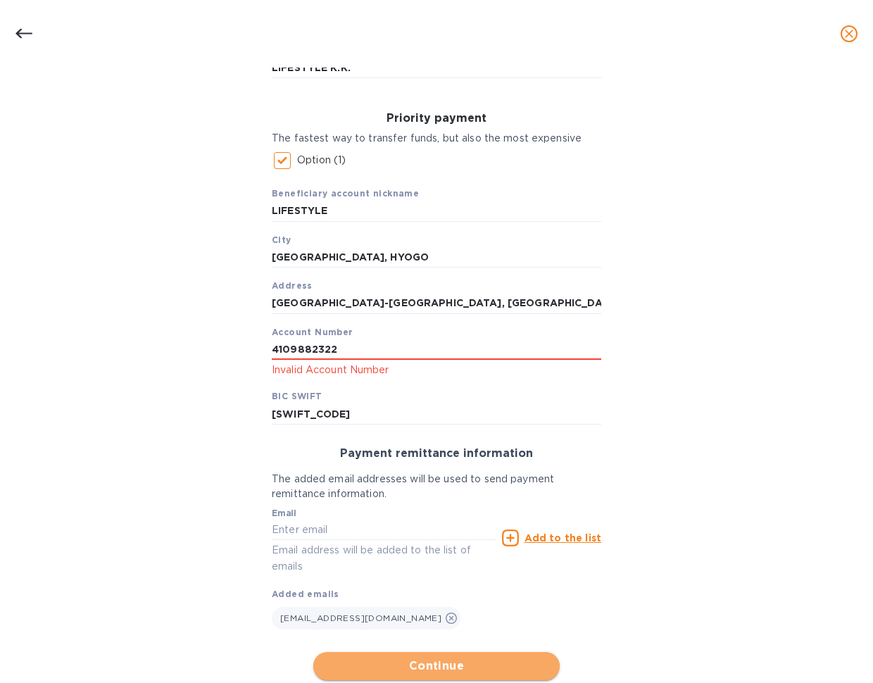
click at [443, 657] on span "Continue" at bounding box center [436, 665] width 224 height 17
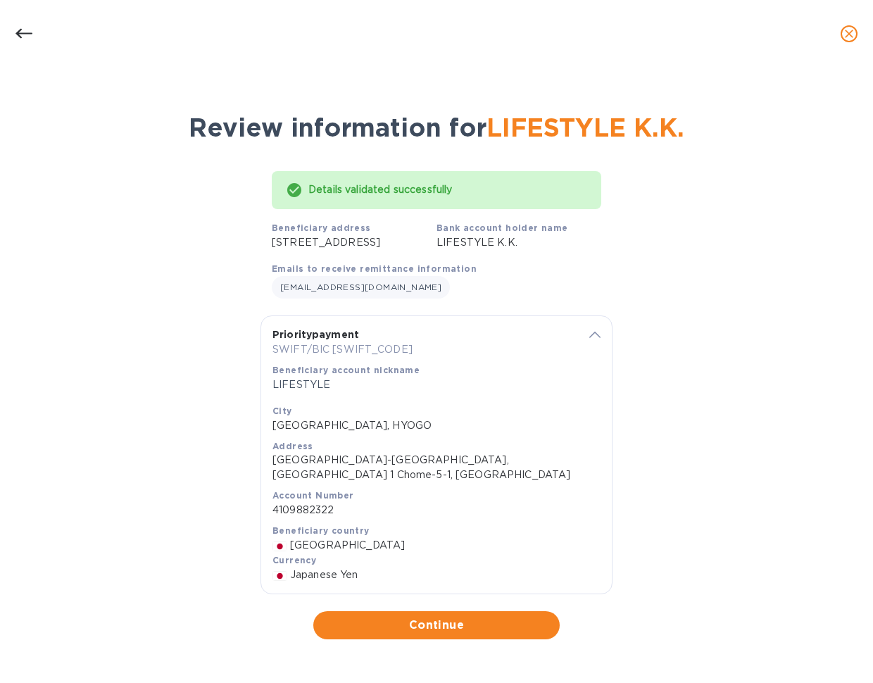
scroll to position [51, 0]
drag, startPoint x: 425, startPoint y: 624, endPoint x: 452, endPoint y: 655, distance: 40.9
click at [452, 655] on div "Details for LIFESTYLE K.K. Select your country and location to get available op…" at bounding box center [436, 375] width 873 height 615
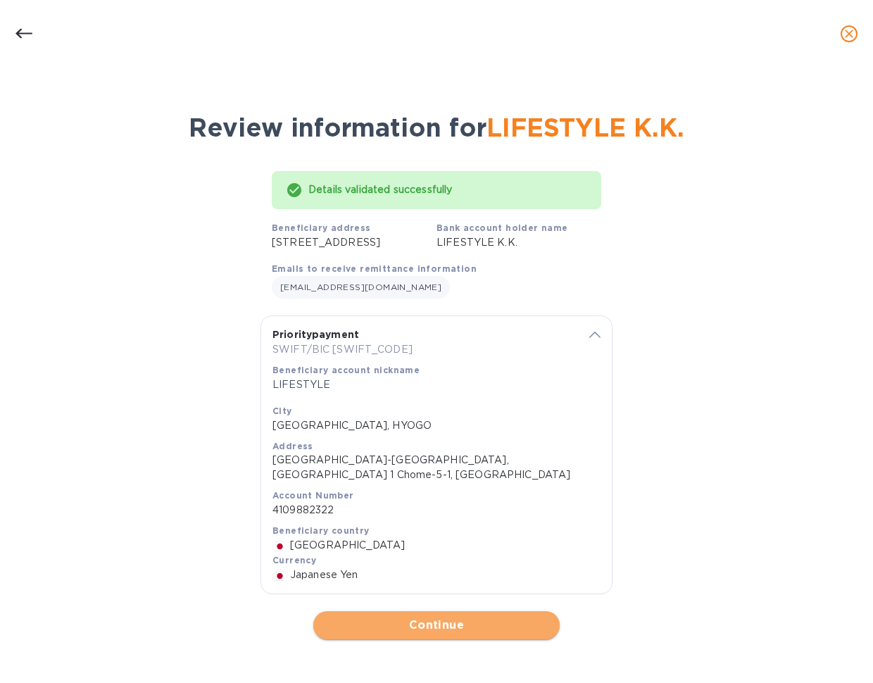
click at [466, 627] on span "Continue" at bounding box center [436, 625] width 224 height 17
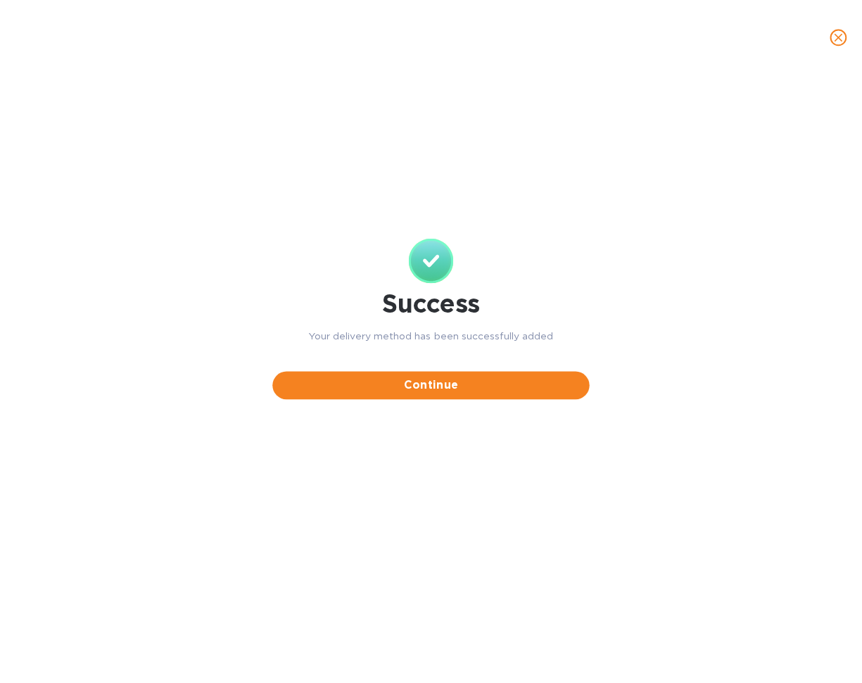
scroll to position [0, 0]
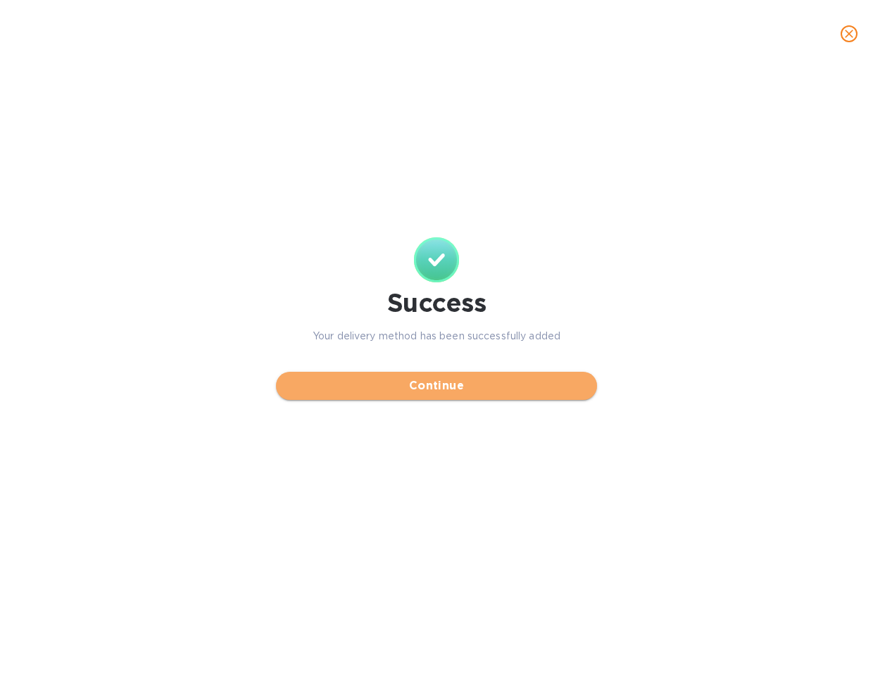
click at [445, 385] on span "Continue" at bounding box center [436, 385] width 298 height 17
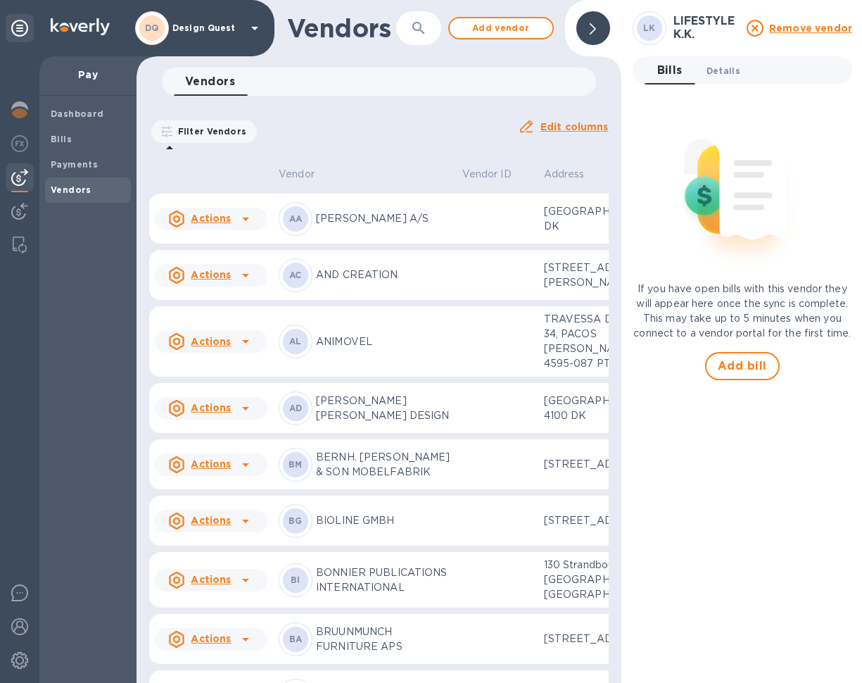
click at [731, 72] on span "Details 0" at bounding box center [724, 70] width 34 height 15
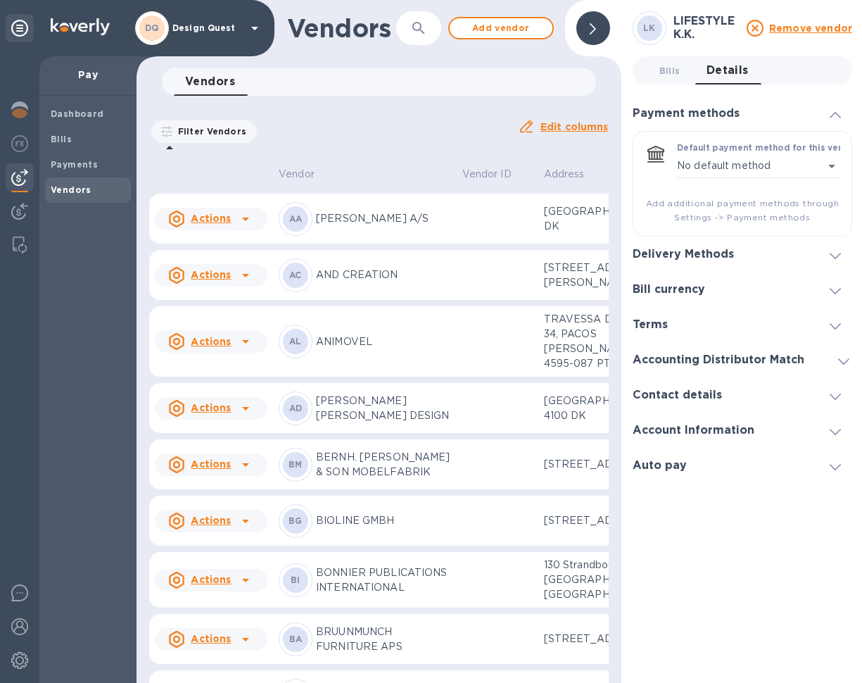
click at [835, 254] on icon at bounding box center [835, 256] width 11 height 6
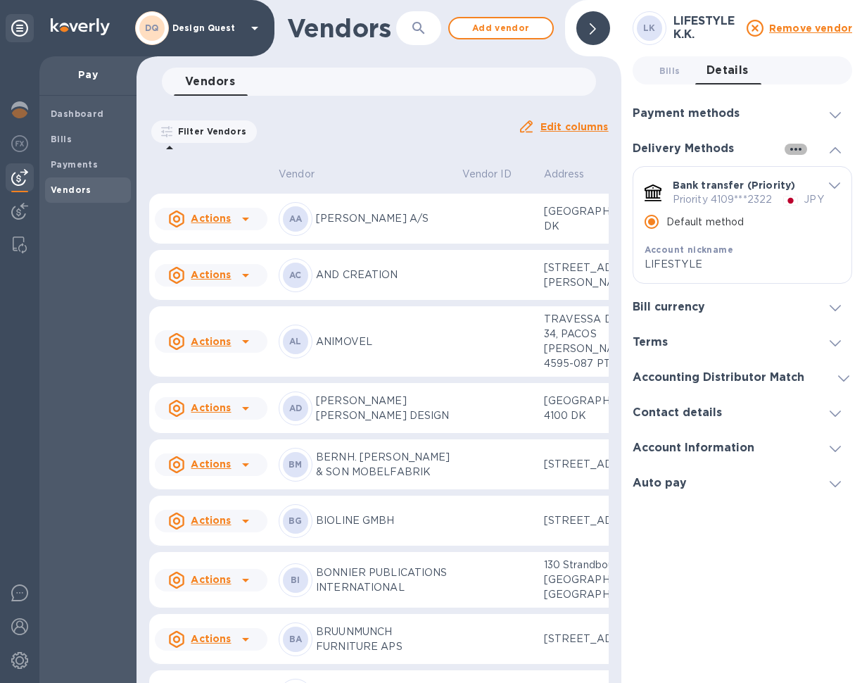
click at [795, 151] on icon "button" at bounding box center [796, 149] width 17 height 17
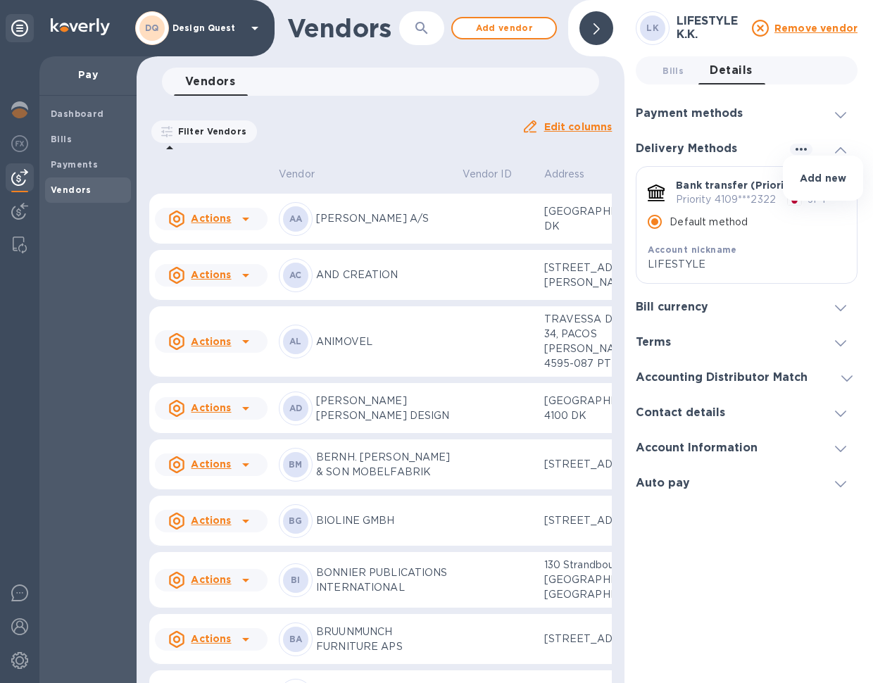
click at [823, 225] on div at bounding box center [436, 341] width 873 height 683
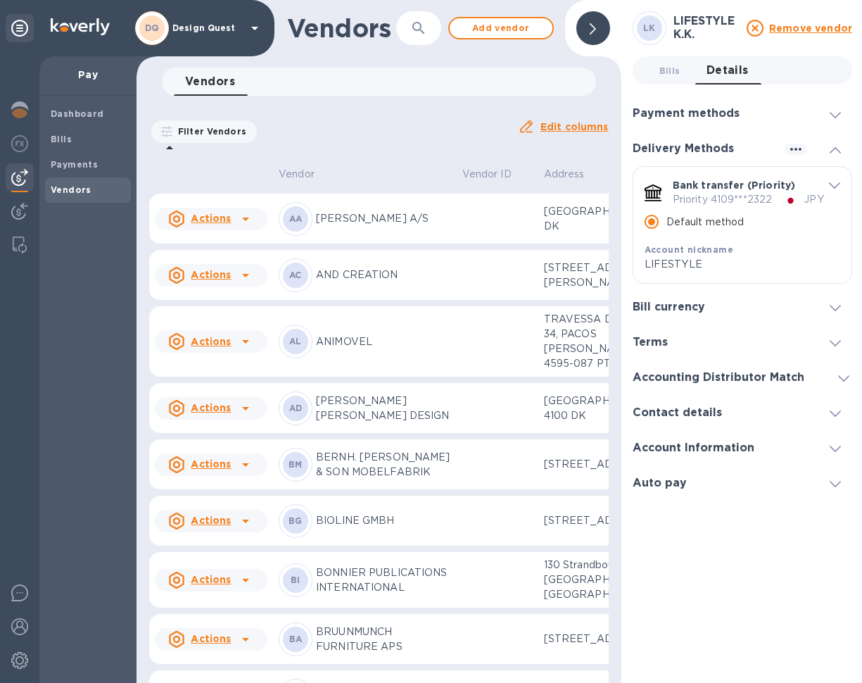
click at [835, 114] on icon at bounding box center [835, 115] width 11 height 6
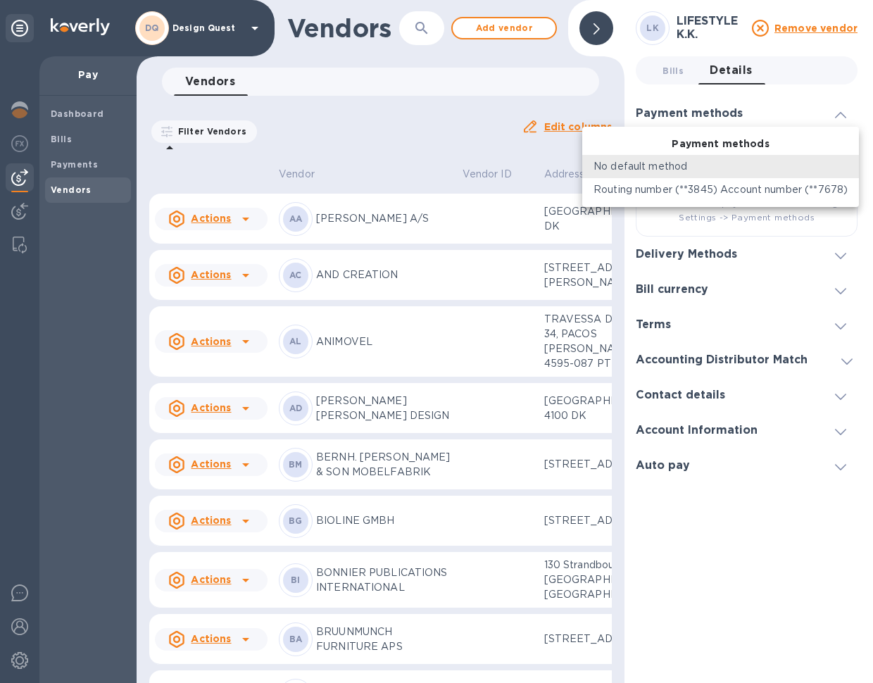
click at [740, 156] on body "DQ Design Quest Pay Dashboard Bills Payments Vendors Vendors ​ Add vendor Vendo…" at bounding box center [436, 341] width 873 height 683
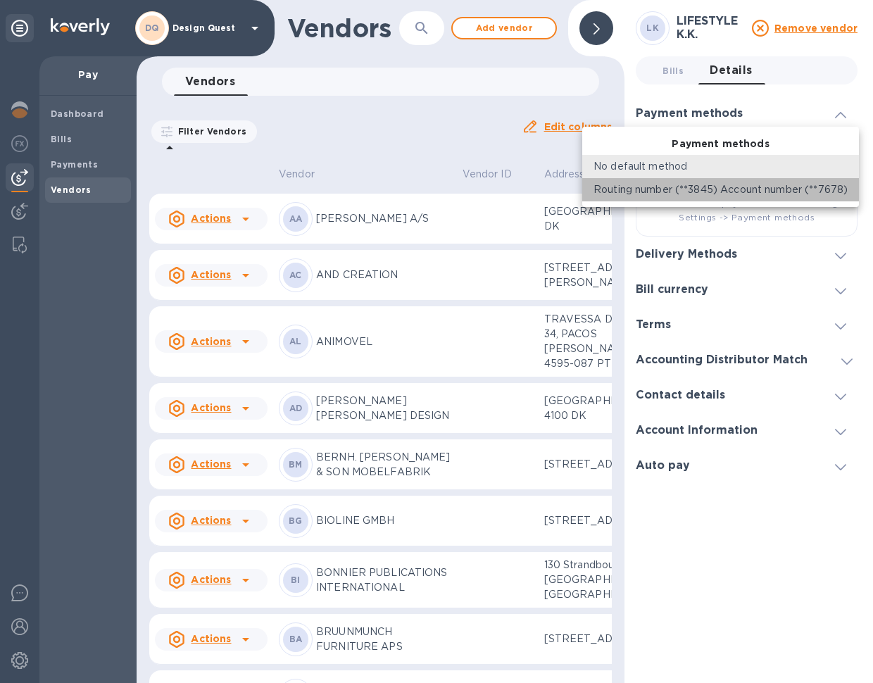
click at [717, 190] on p "Routing number (**3845) Account number (**7678)" at bounding box center [720, 189] width 254 height 15
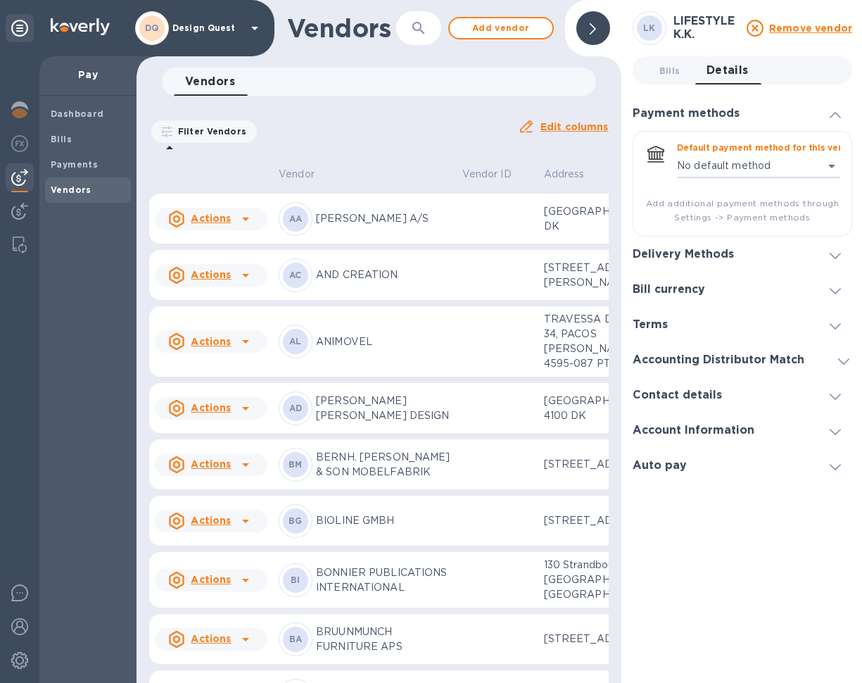
type input "414725173748805207127510454400016"
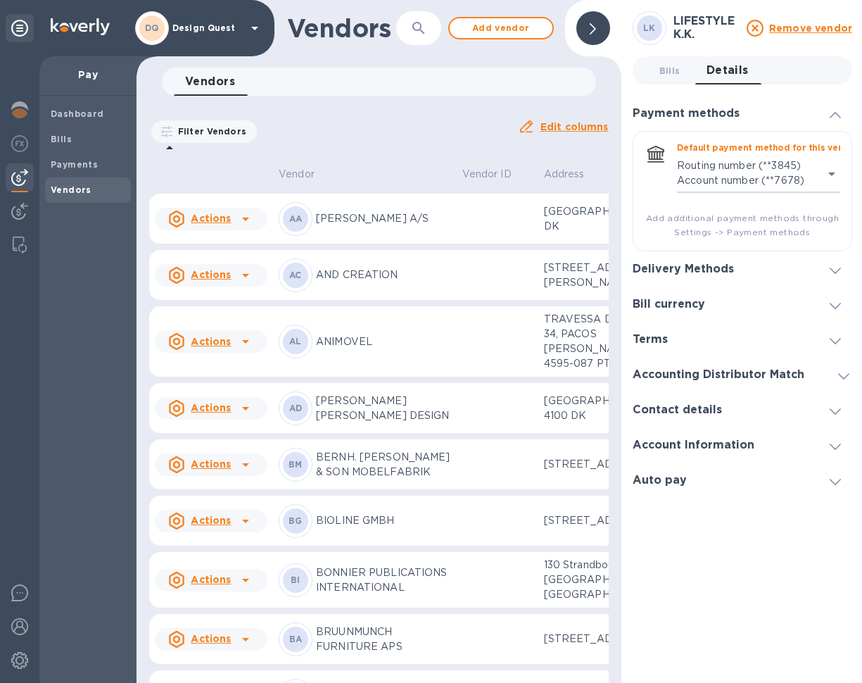
click at [723, 269] on h3 "Delivery Methods" at bounding box center [683, 269] width 101 height 13
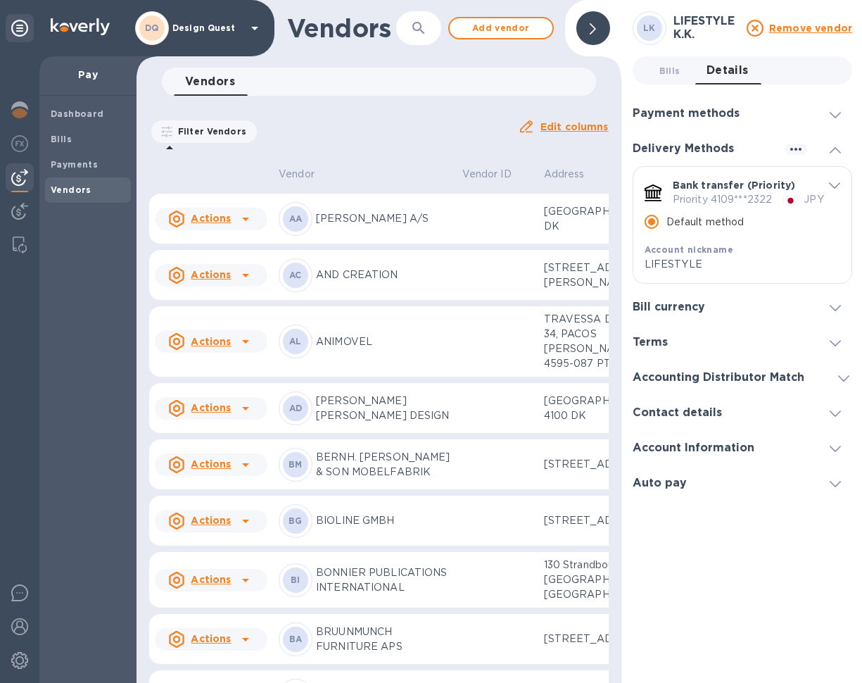
click at [714, 314] on div "Bill currency" at bounding box center [675, 307] width 84 height 13
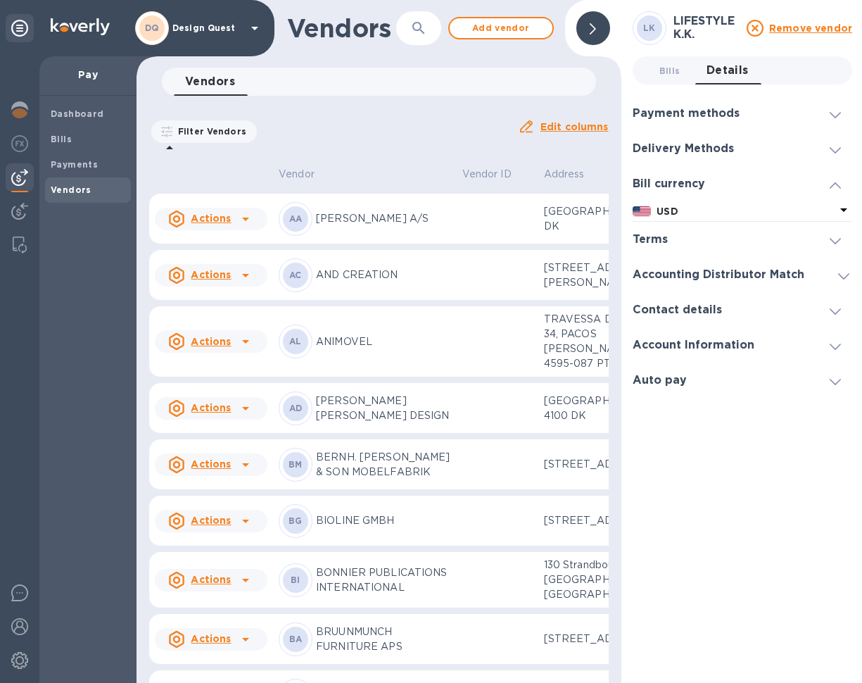
click at [839, 211] on icon at bounding box center [843, 209] width 17 height 17
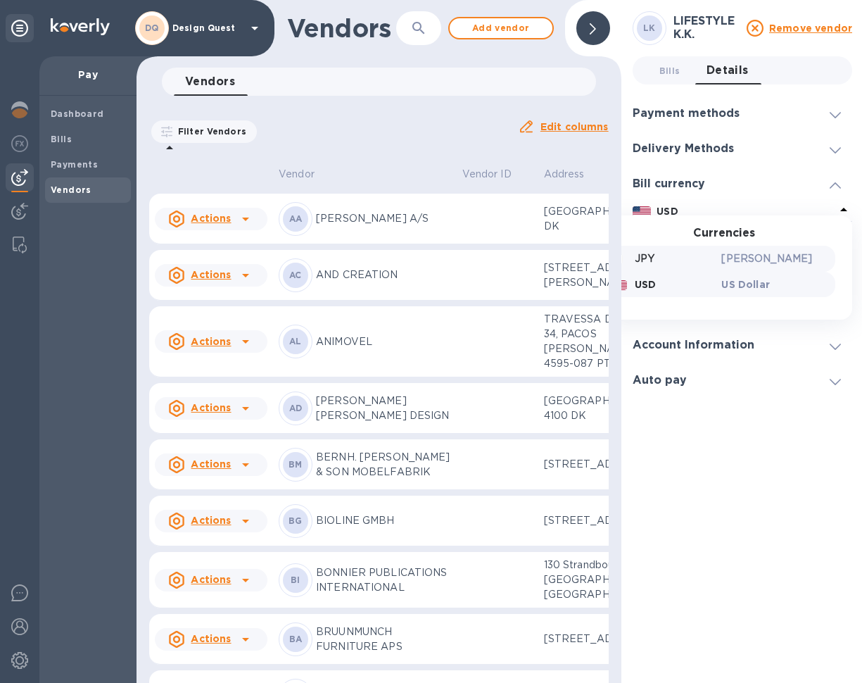
click at [688, 265] on div "JPY" at bounding box center [662, 258] width 114 height 20
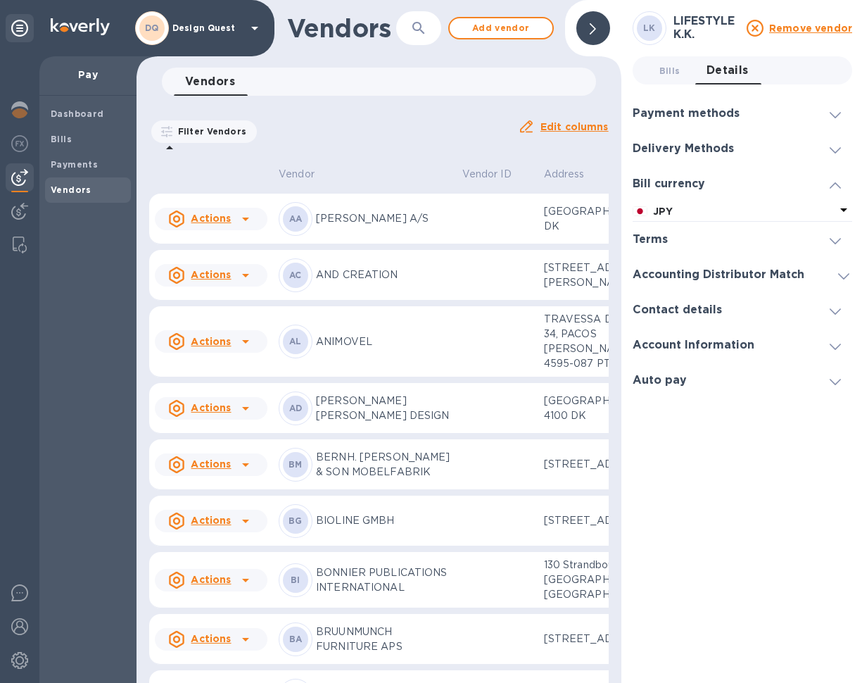
click at [827, 239] on div at bounding box center [835, 239] width 34 height 14
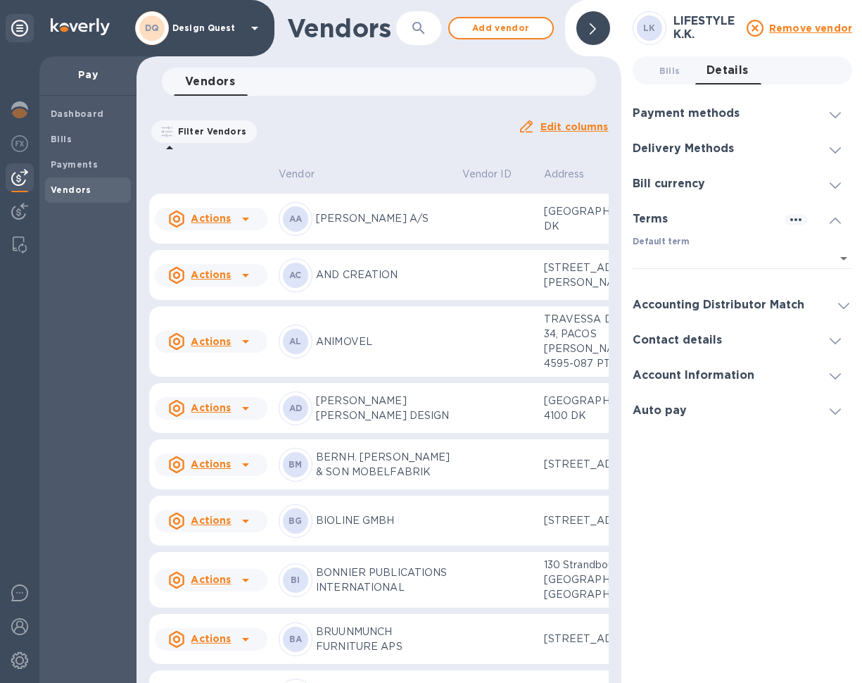
click at [795, 462] on div "LK LIFESTYLE K.K. Remove vendor Bills 0 Details 0 Payment methods Default payme…" at bounding box center [743, 341] width 220 height 660
click at [703, 521] on div "LK LIFESTYLE K.K. Remove vendor Bills 0 Details 0 Payment methods Default payme…" at bounding box center [743, 341] width 220 height 660
click at [70, 142] on span "Bills" at bounding box center [88, 139] width 75 height 14
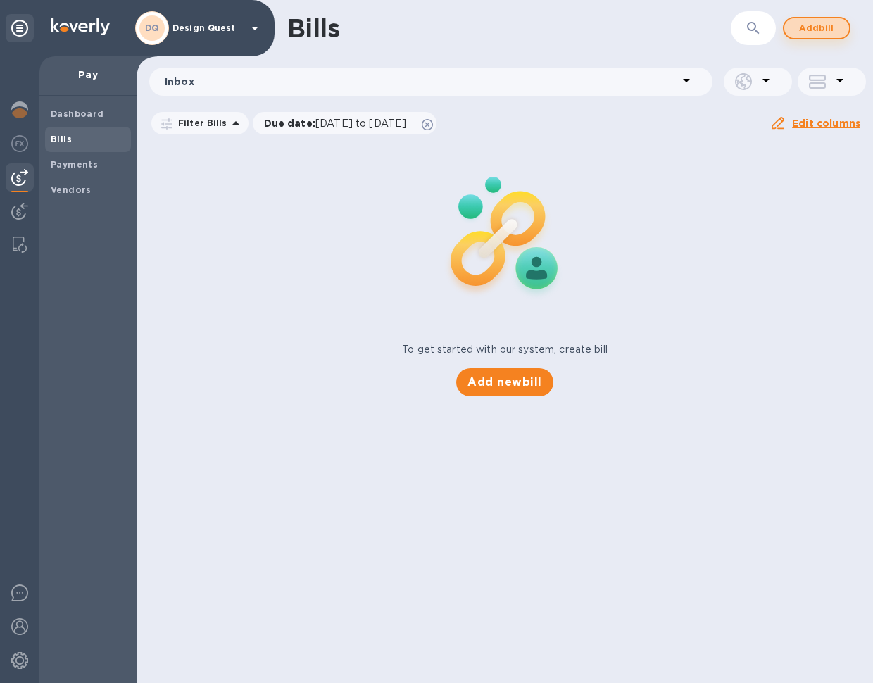
click at [813, 32] on span "Add bill" at bounding box center [816, 28] width 42 height 17
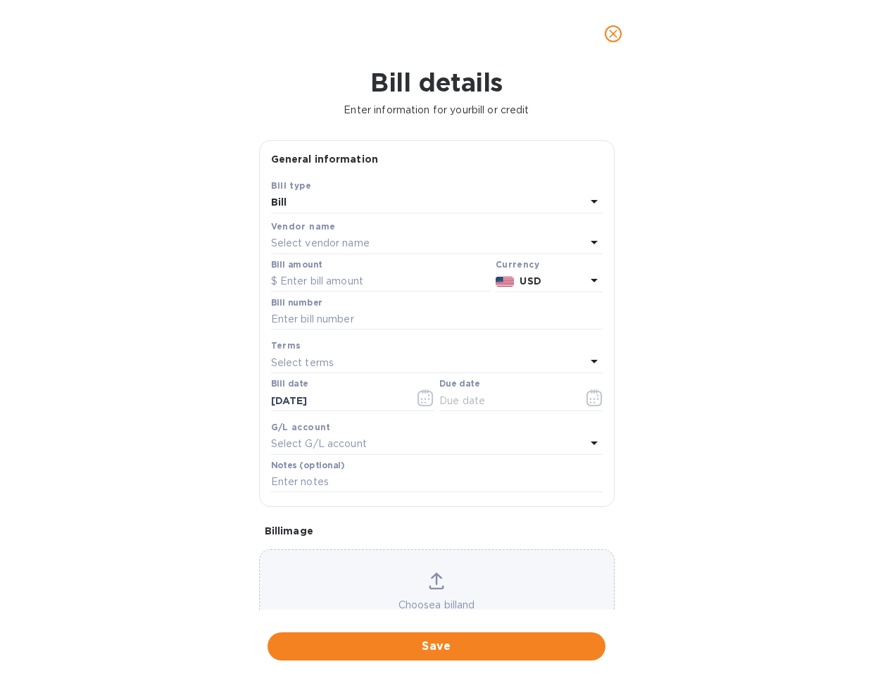
click at [400, 239] on div "Select vendor name" at bounding box center [428, 244] width 315 height 20
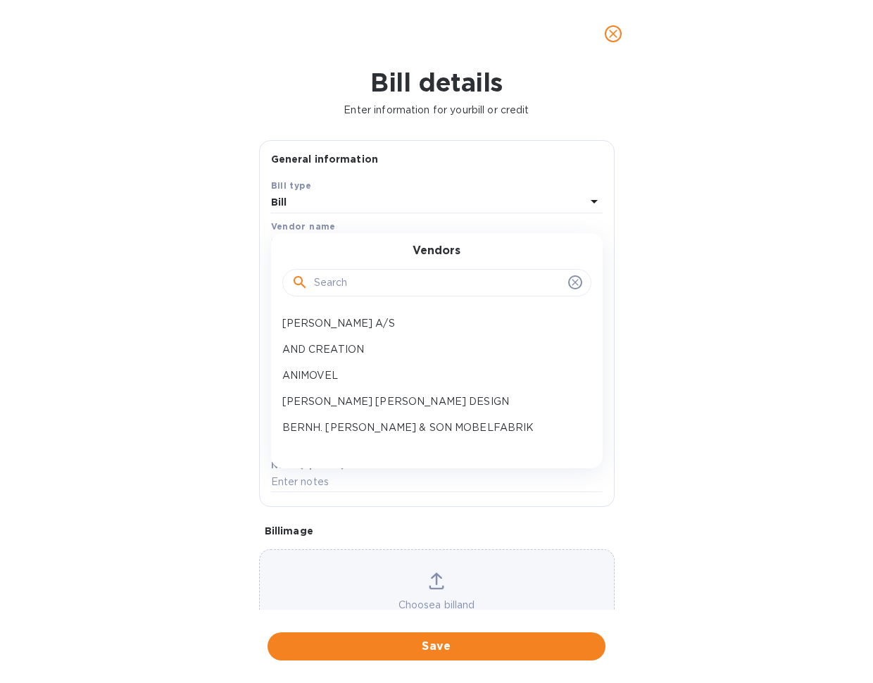
click at [357, 286] on input "text" at bounding box center [438, 282] width 248 height 21
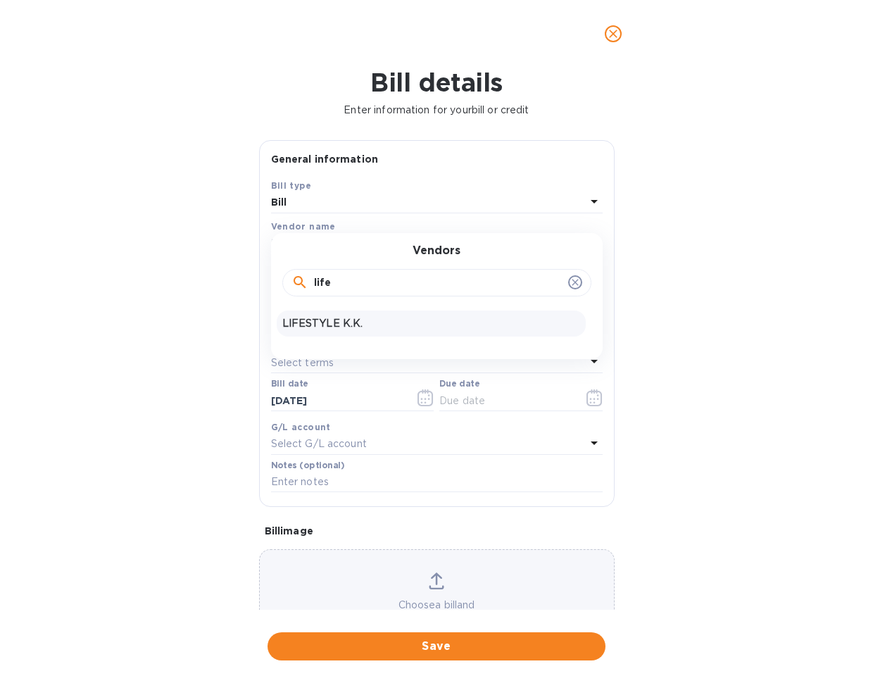
type input "life"
click at [341, 323] on p "LIFESTYLE K.K." at bounding box center [431, 323] width 298 height 15
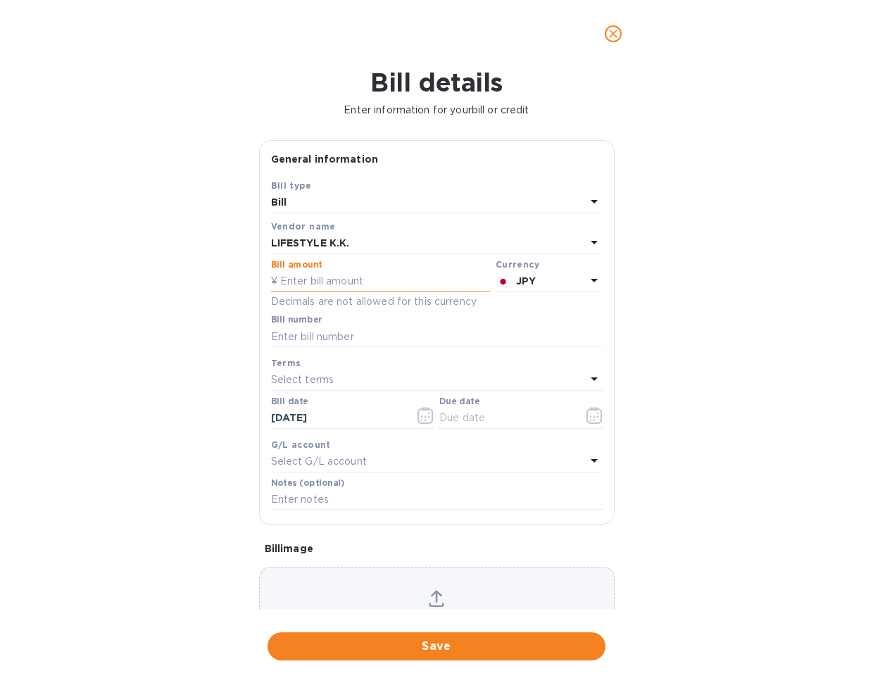
click at [365, 279] on input "text" at bounding box center [380, 281] width 219 height 21
type input "1,000"
type input "[PERSON_NAME] test payment"
click at [590, 376] on icon at bounding box center [594, 378] width 17 height 17
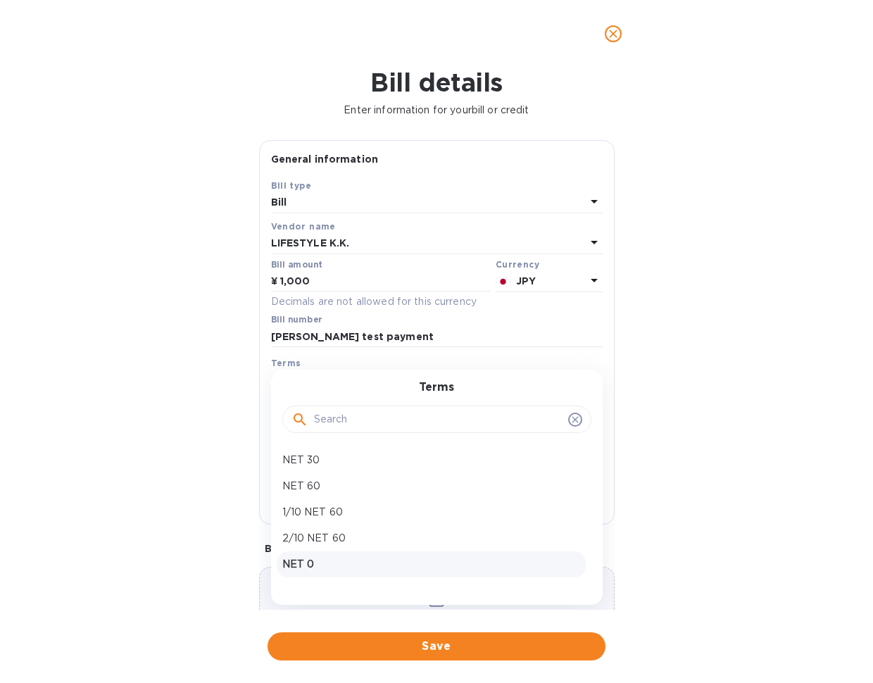
click at [339, 567] on p "NET 0" at bounding box center [431, 564] width 298 height 15
type input "[DATE]"
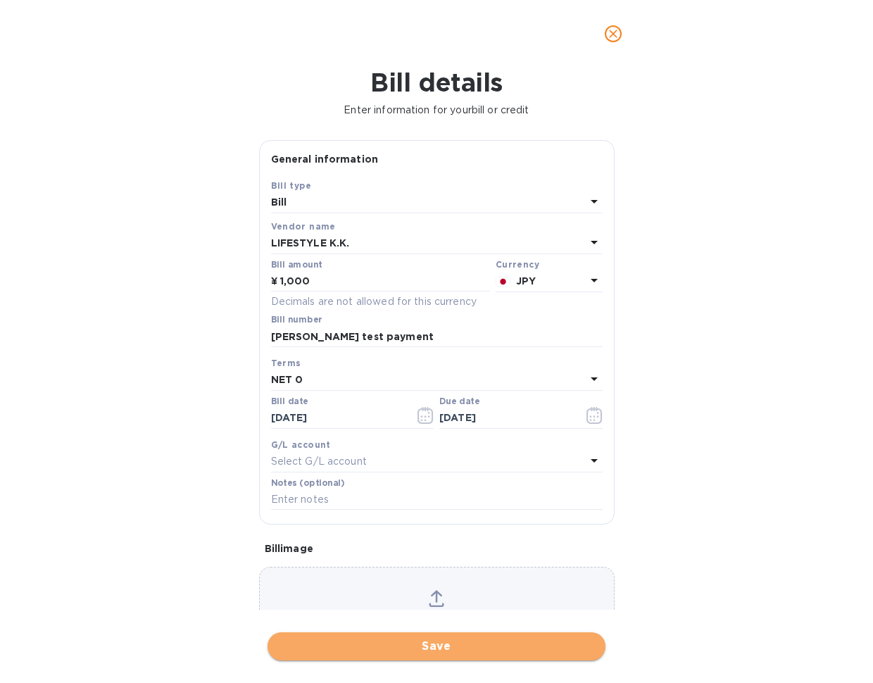
click at [448, 638] on span "Save" at bounding box center [436, 646] width 315 height 17
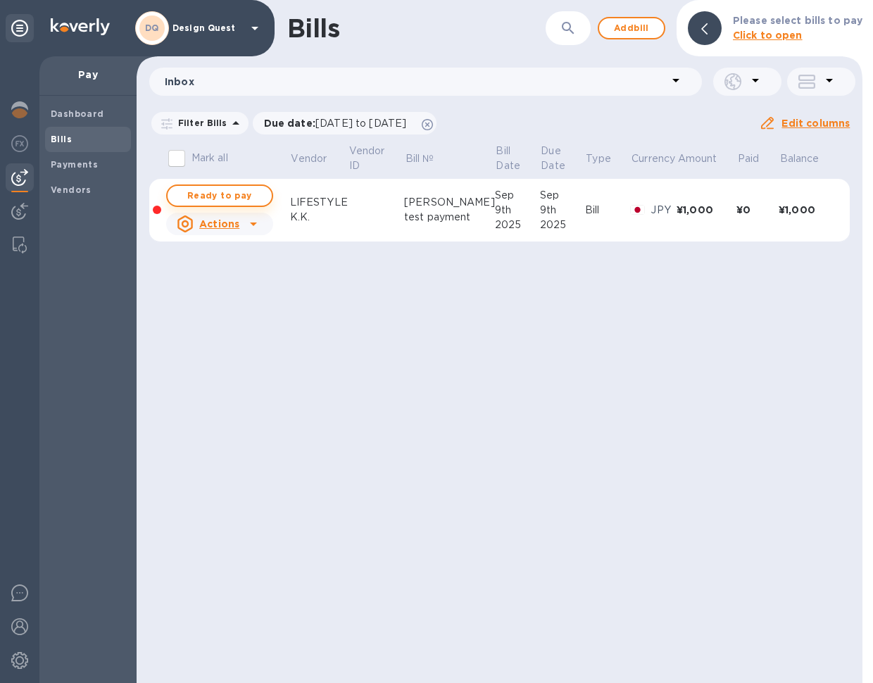
click at [227, 196] on span "Ready to pay" at bounding box center [220, 195] width 82 height 17
checkbox input "true"
